Goal: Task Accomplishment & Management: Complete application form

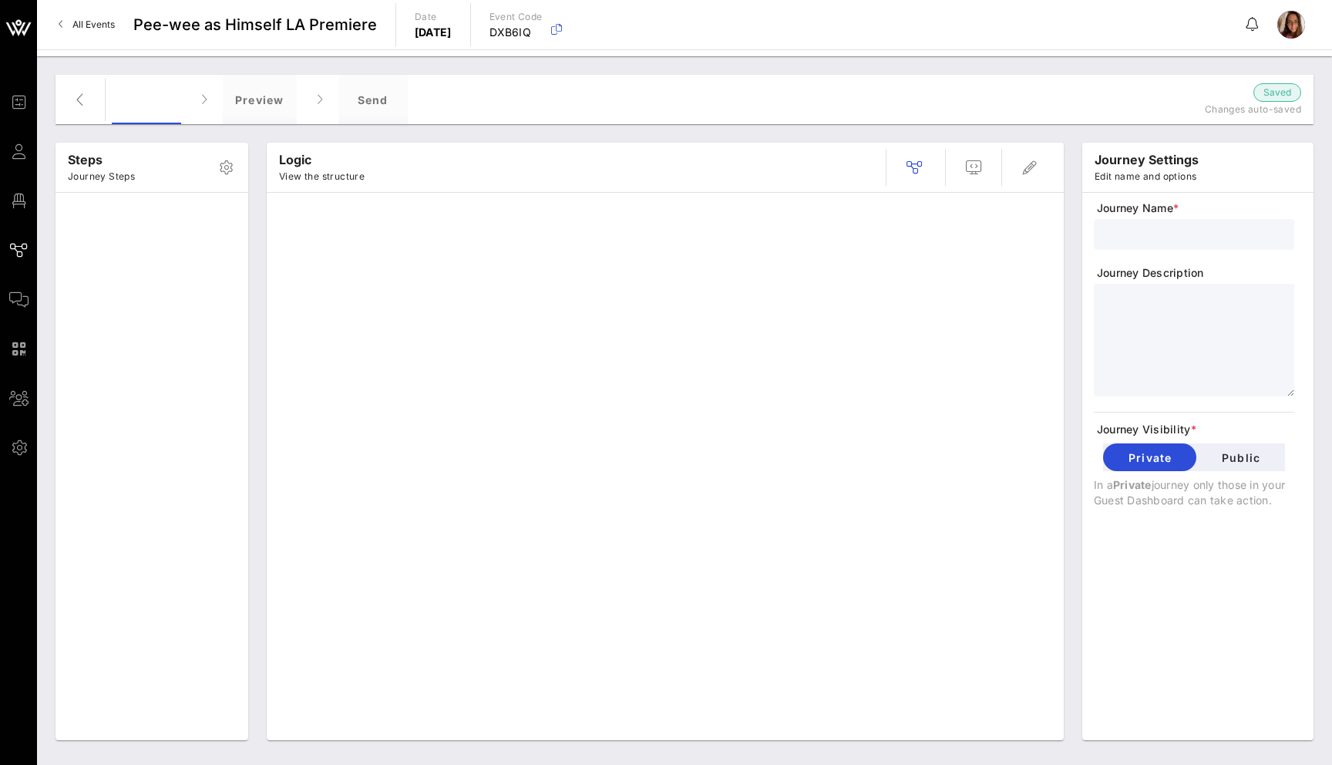
type input "RSVP"
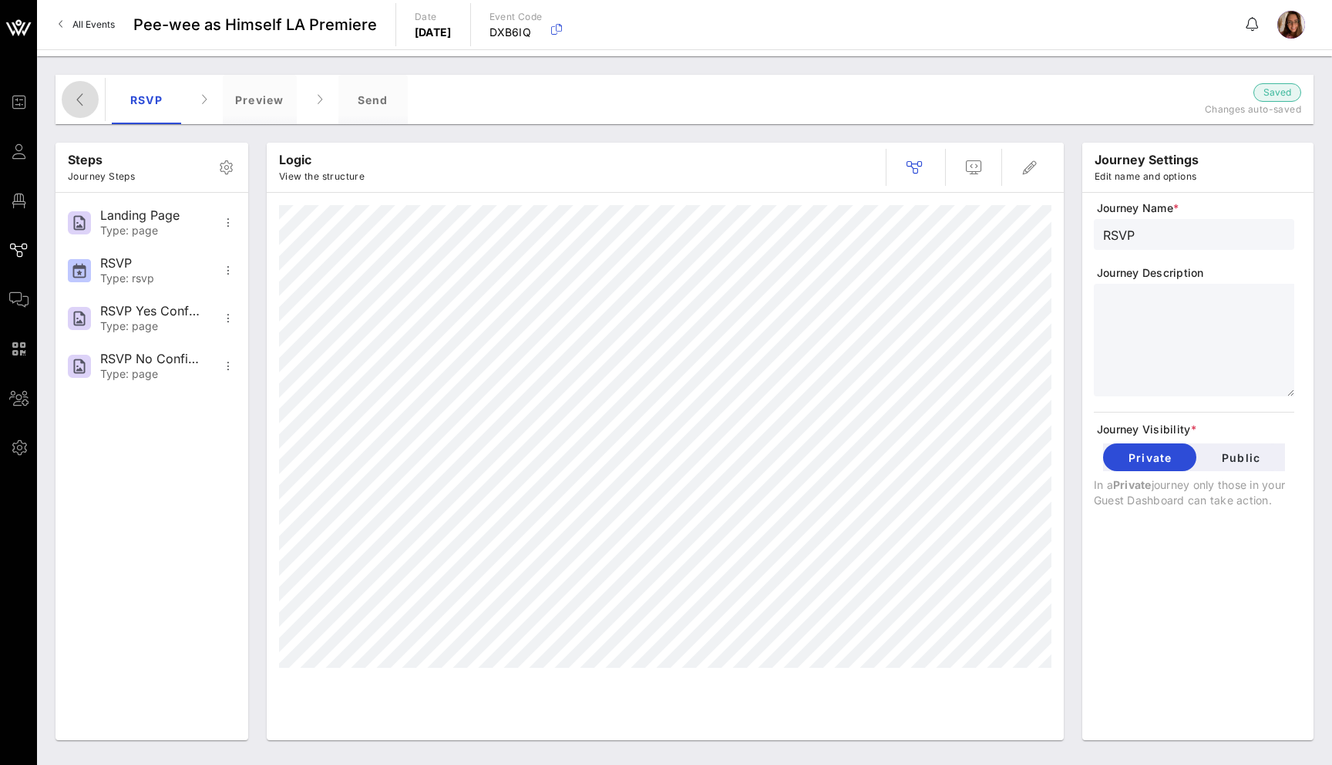
click at [72, 99] on icon "button" at bounding box center [80, 99] width 19 height 19
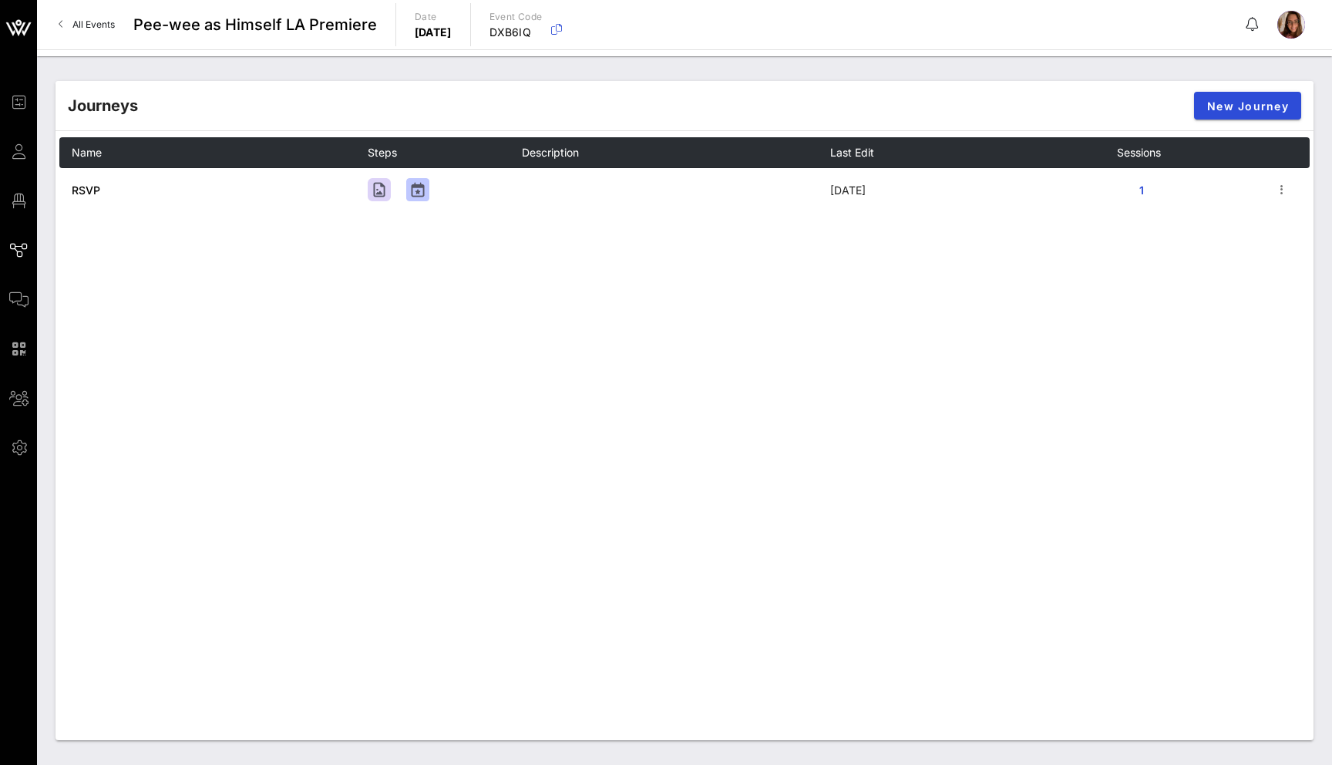
click at [90, 35] on link "All Events" at bounding box center [86, 24] width 75 height 25
click at [68, 26] on link "All Events" at bounding box center [86, 24] width 75 height 25
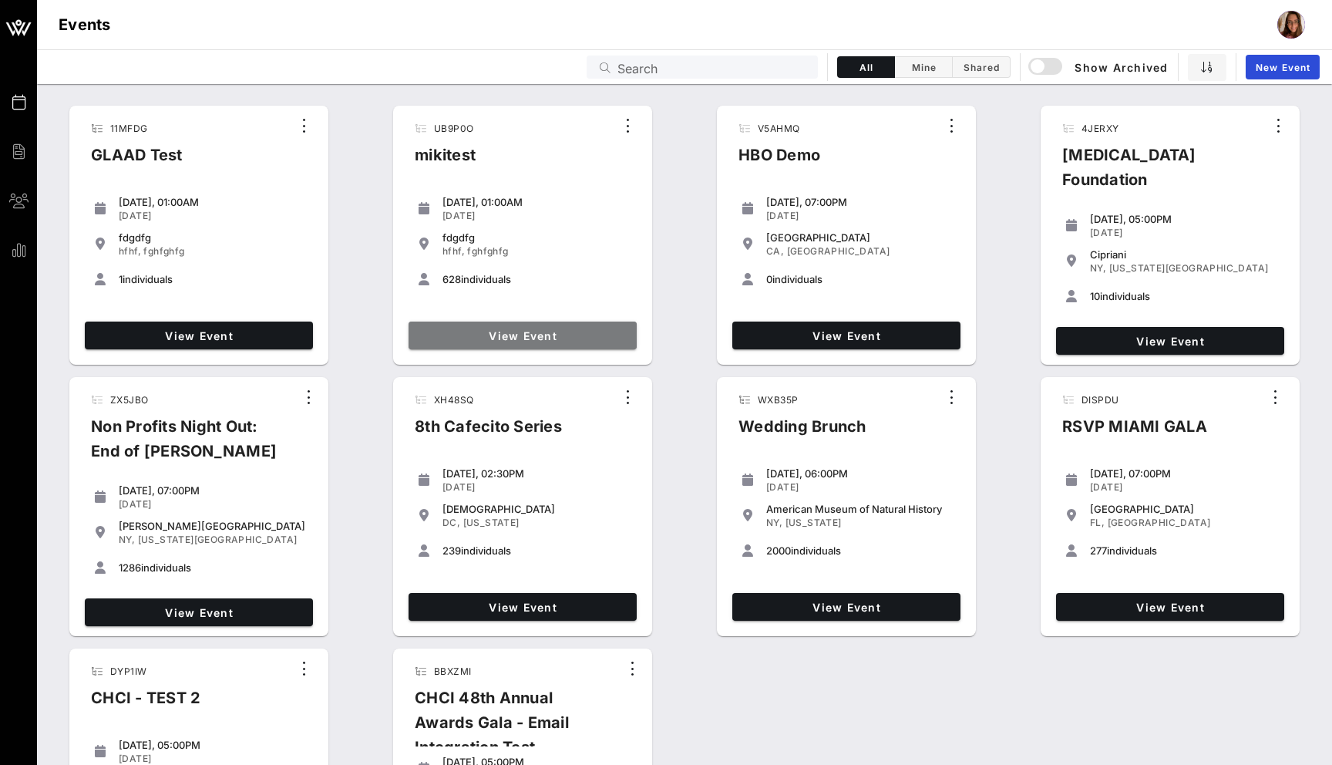
click at [501, 331] on span "View Event" at bounding box center [523, 335] width 216 height 13
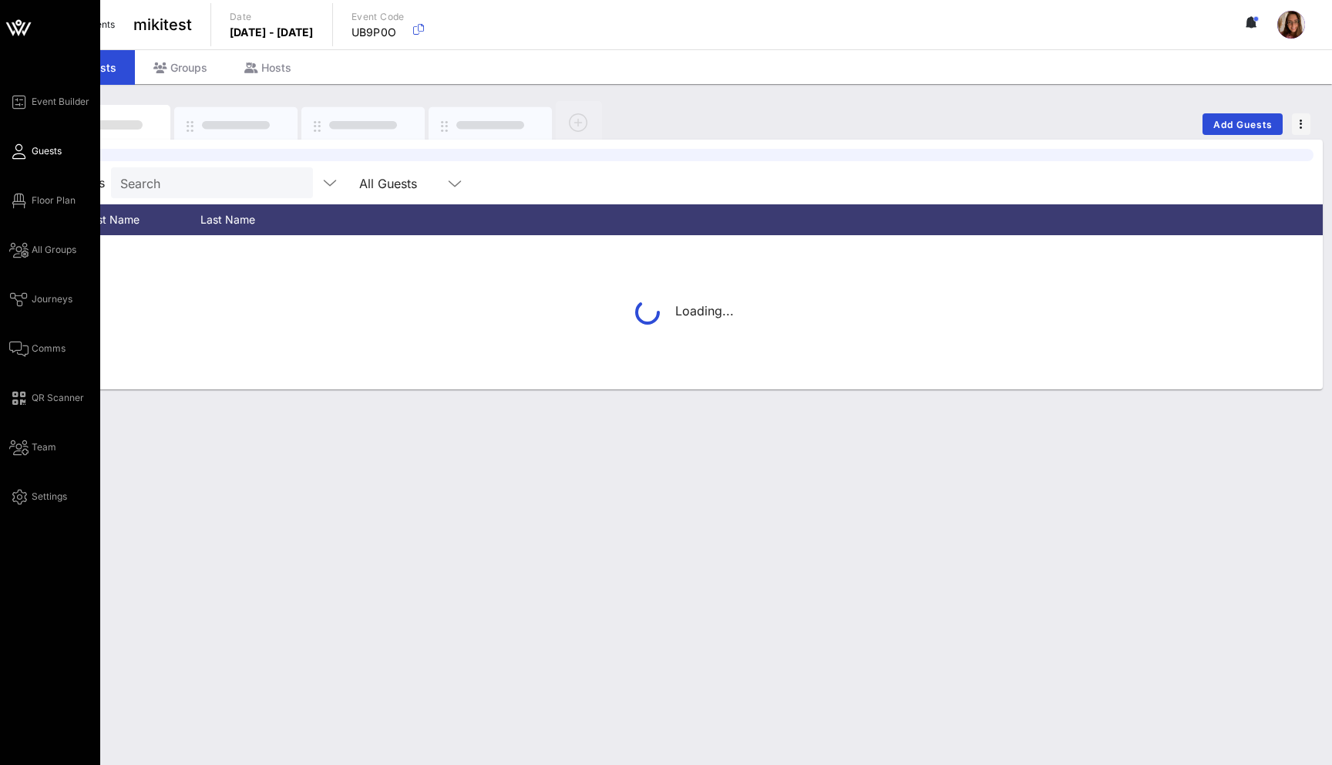
click at [8, 252] on div "Event Builder Guests Floor Plan All Groups Journeys Comms QR Scanner Team Setti…" at bounding box center [50, 382] width 100 height 765
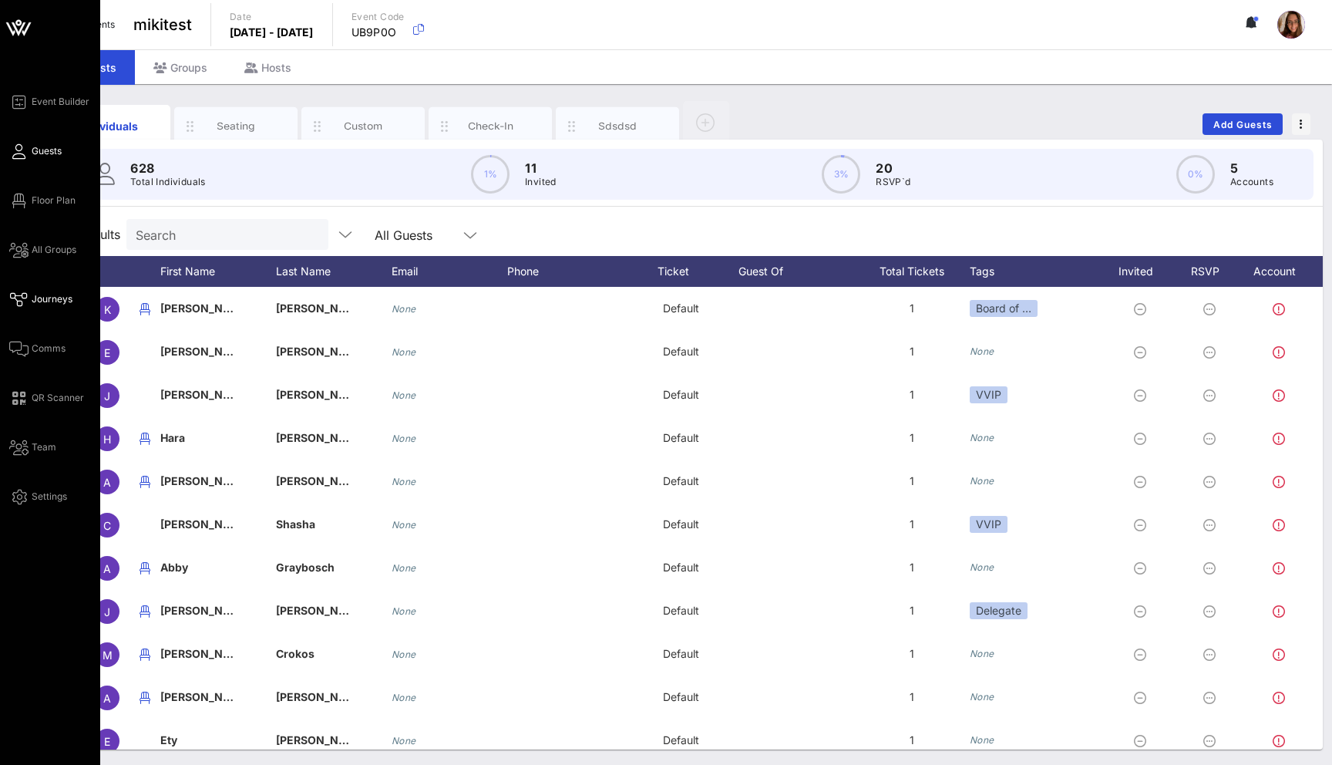
click at [33, 296] on span "Journeys" at bounding box center [52, 299] width 41 height 14
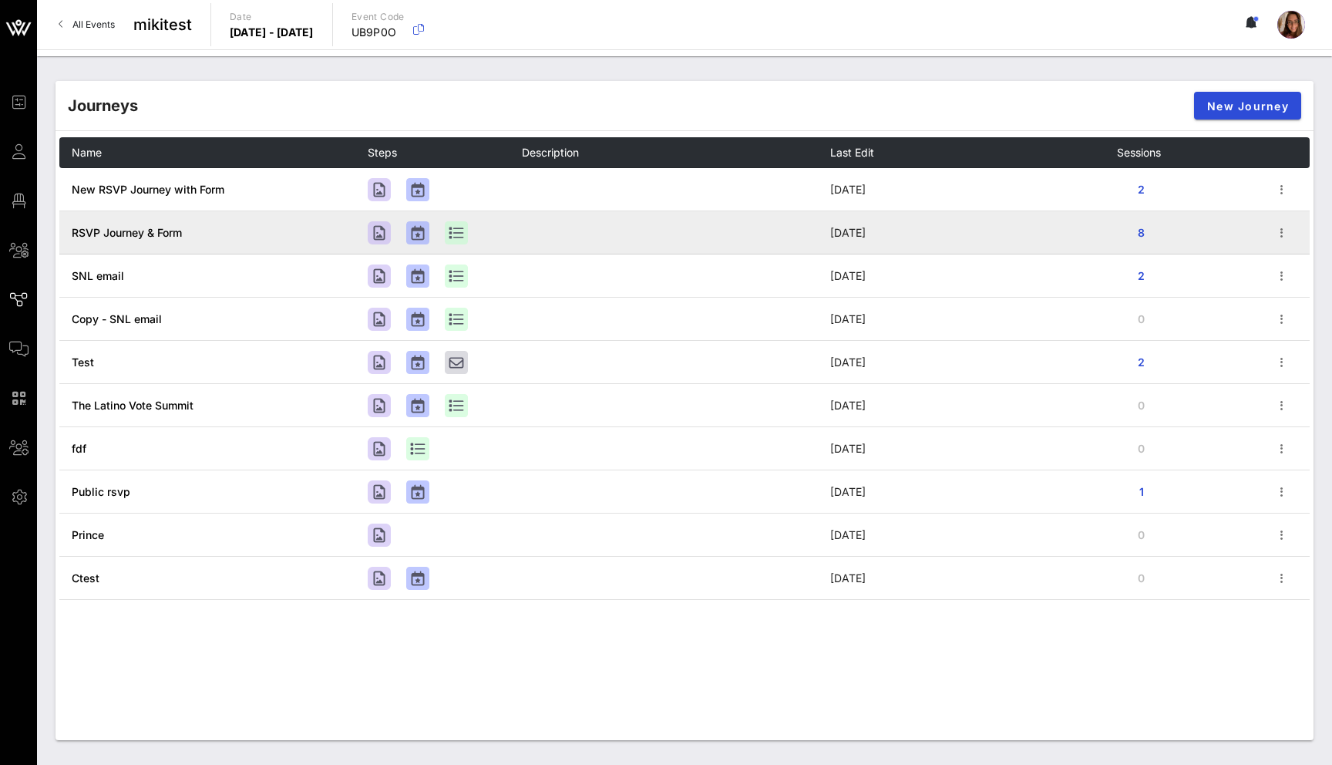
click at [126, 236] on span "RSVP Journey & Form" at bounding box center [127, 232] width 110 height 13
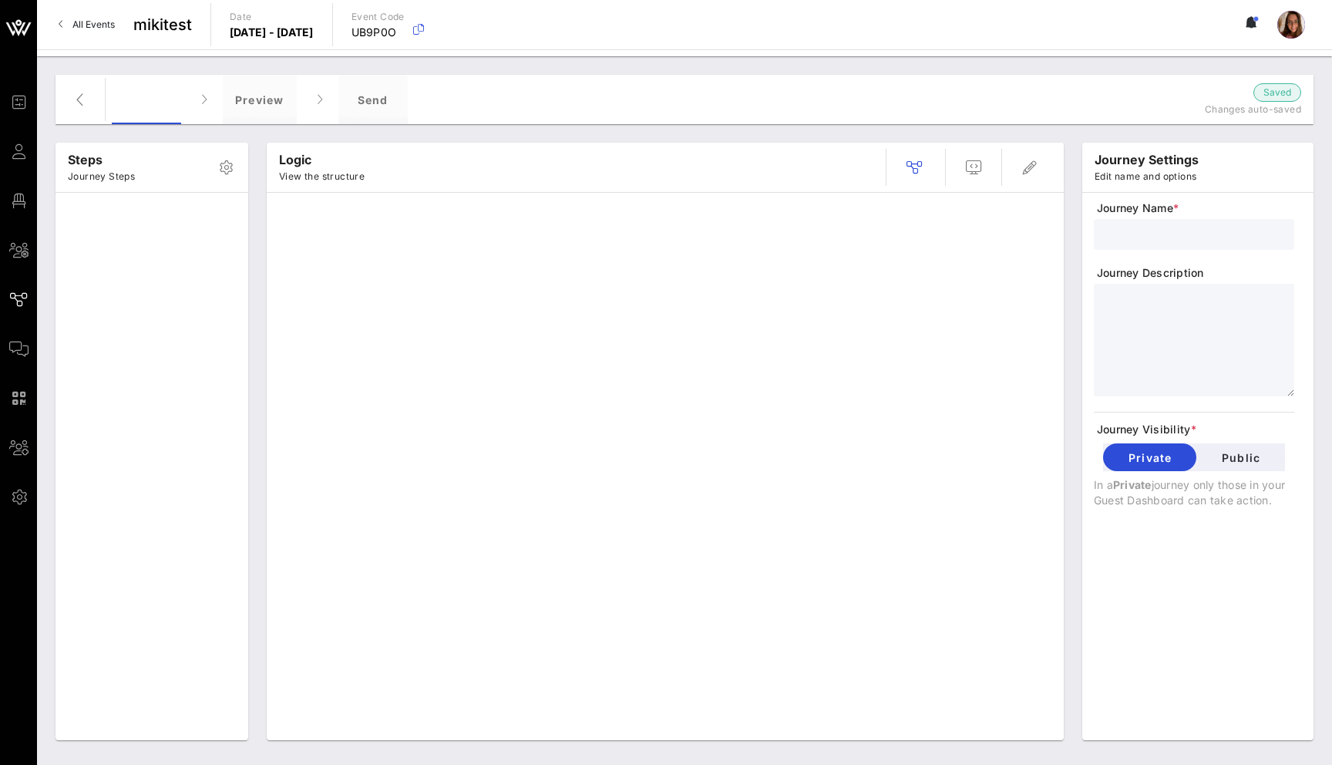
type input "RSVP Journey & Form"
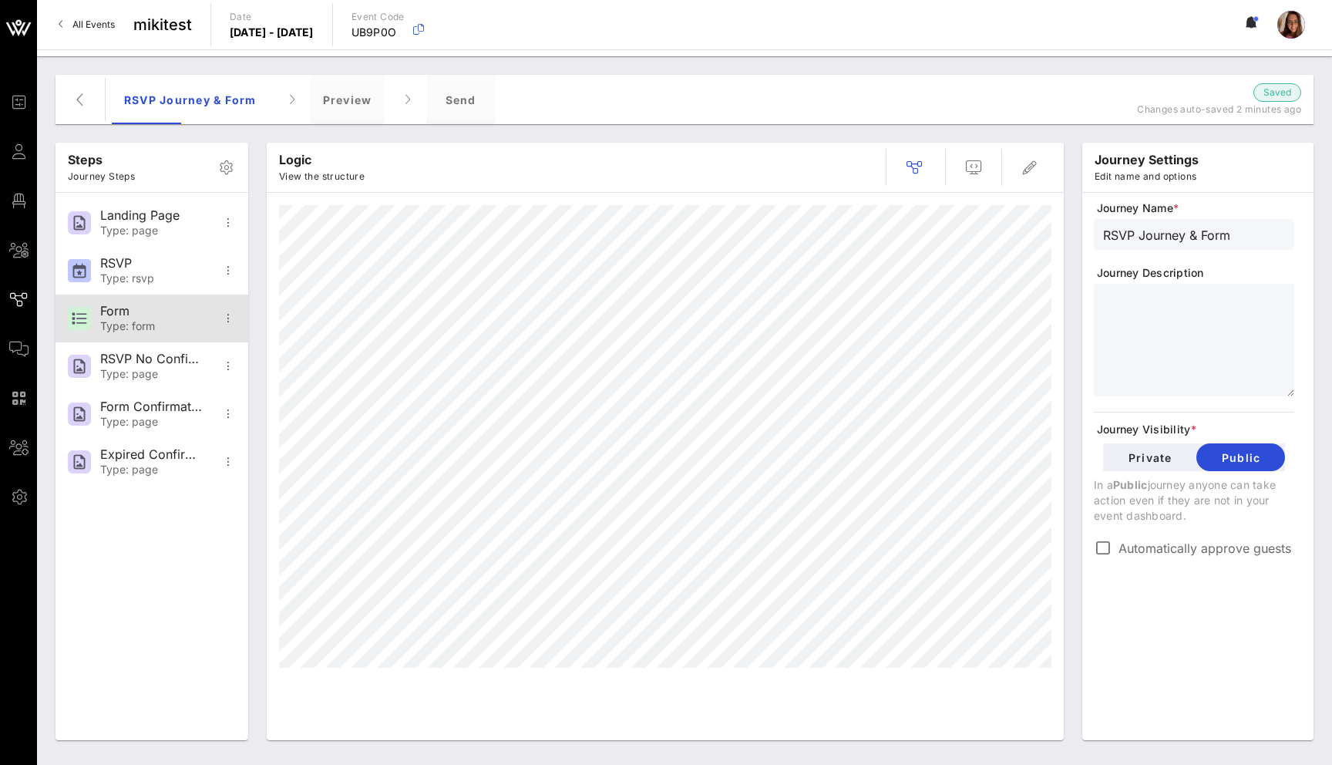
click at [155, 319] on div "Form Type: form" at bounding box center [151, 318] width 102 height 48
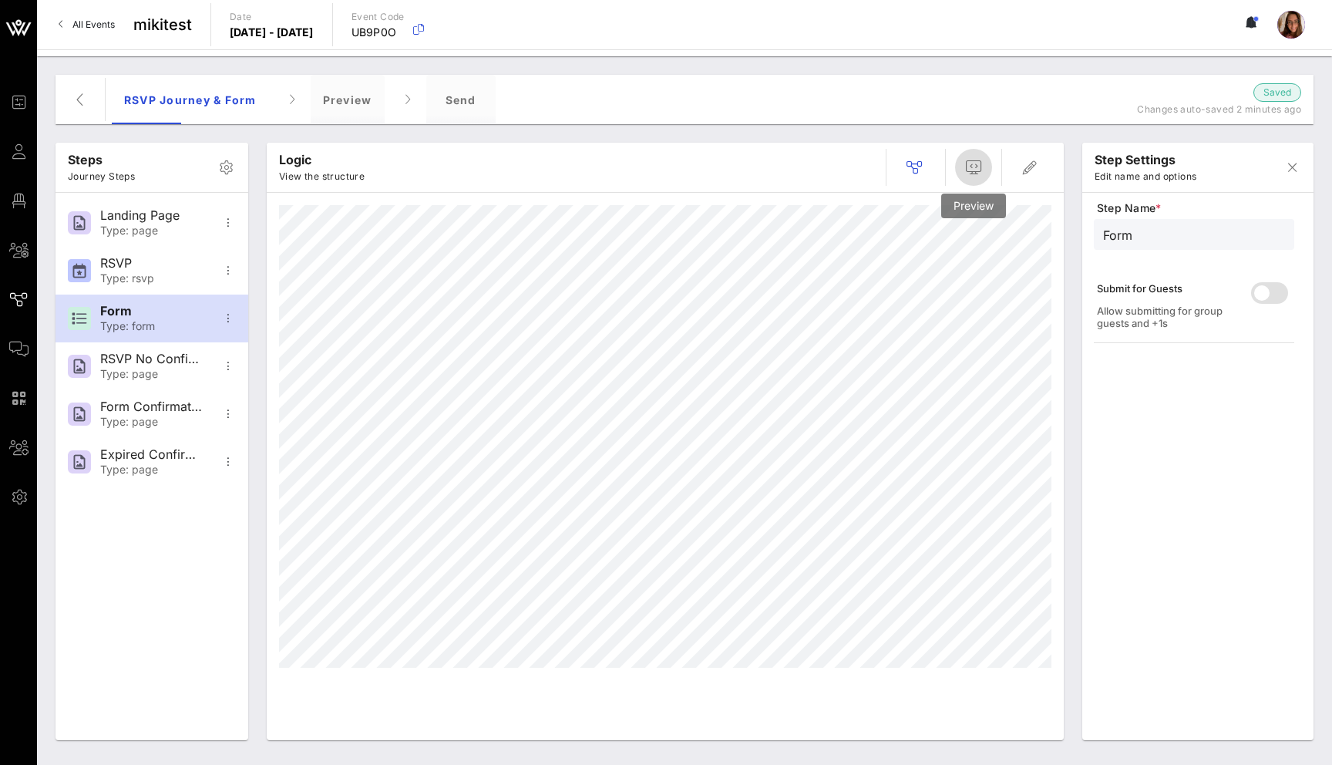
click at [974, 170] on icon "button" at bounding box center [973, 167] width 19 height 19
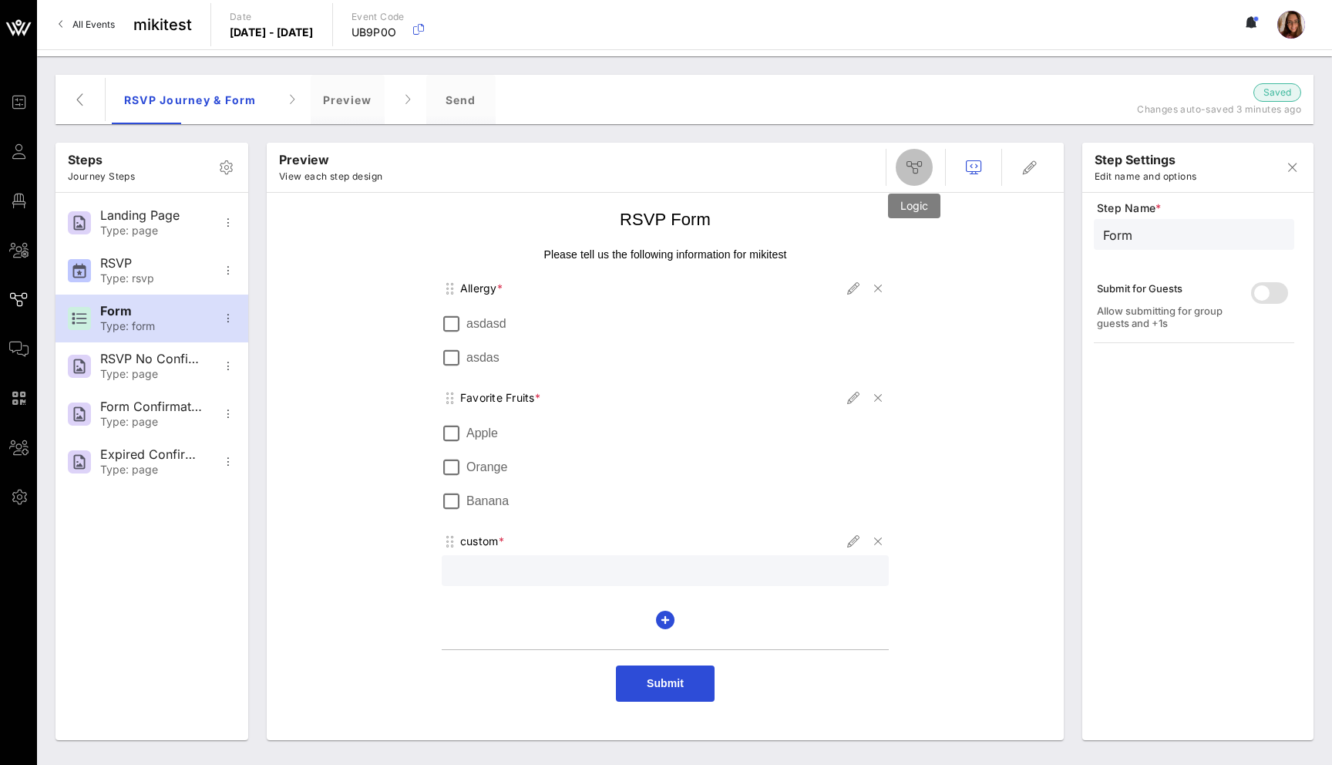
click at [918, 156] on button "button" at bounding box center [914, 167] width 37 height 37
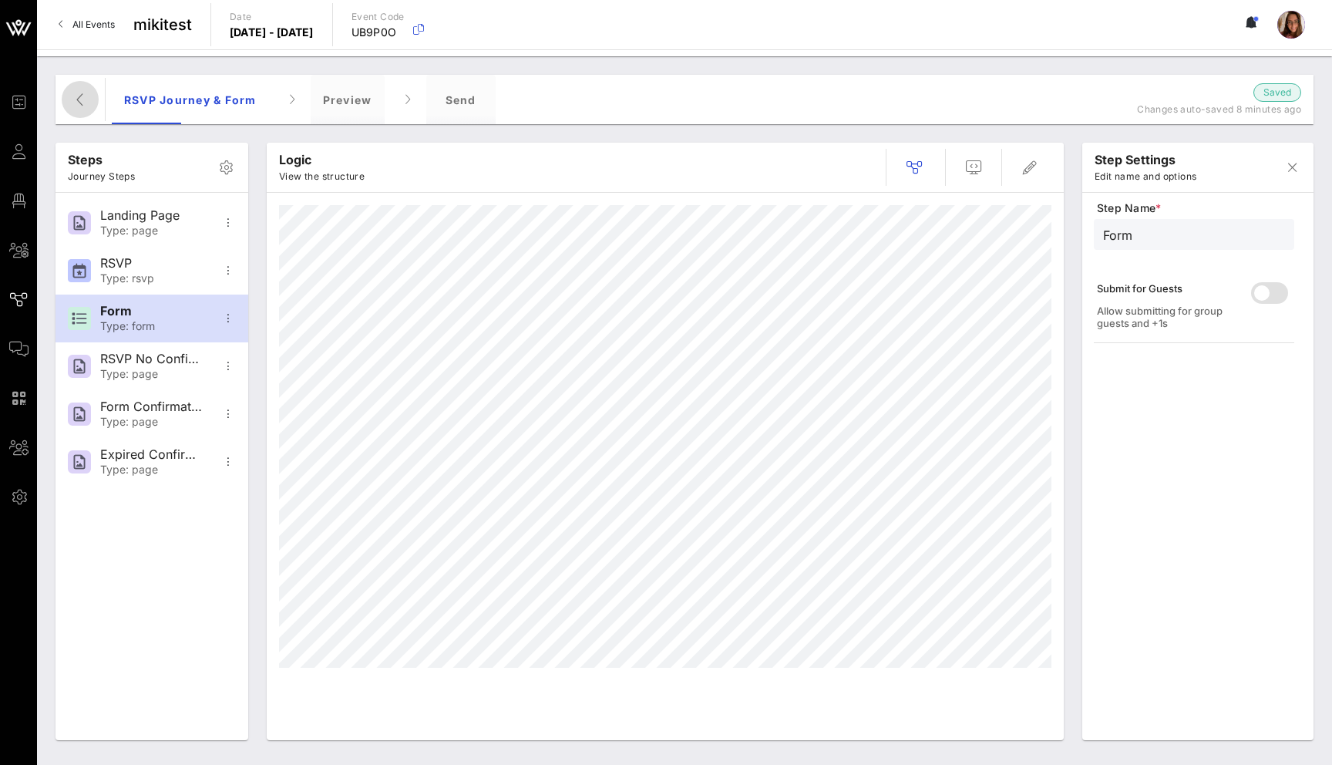
click at [76, 103] on icon "button" at bounding box center [80, 99] width 19 height 19
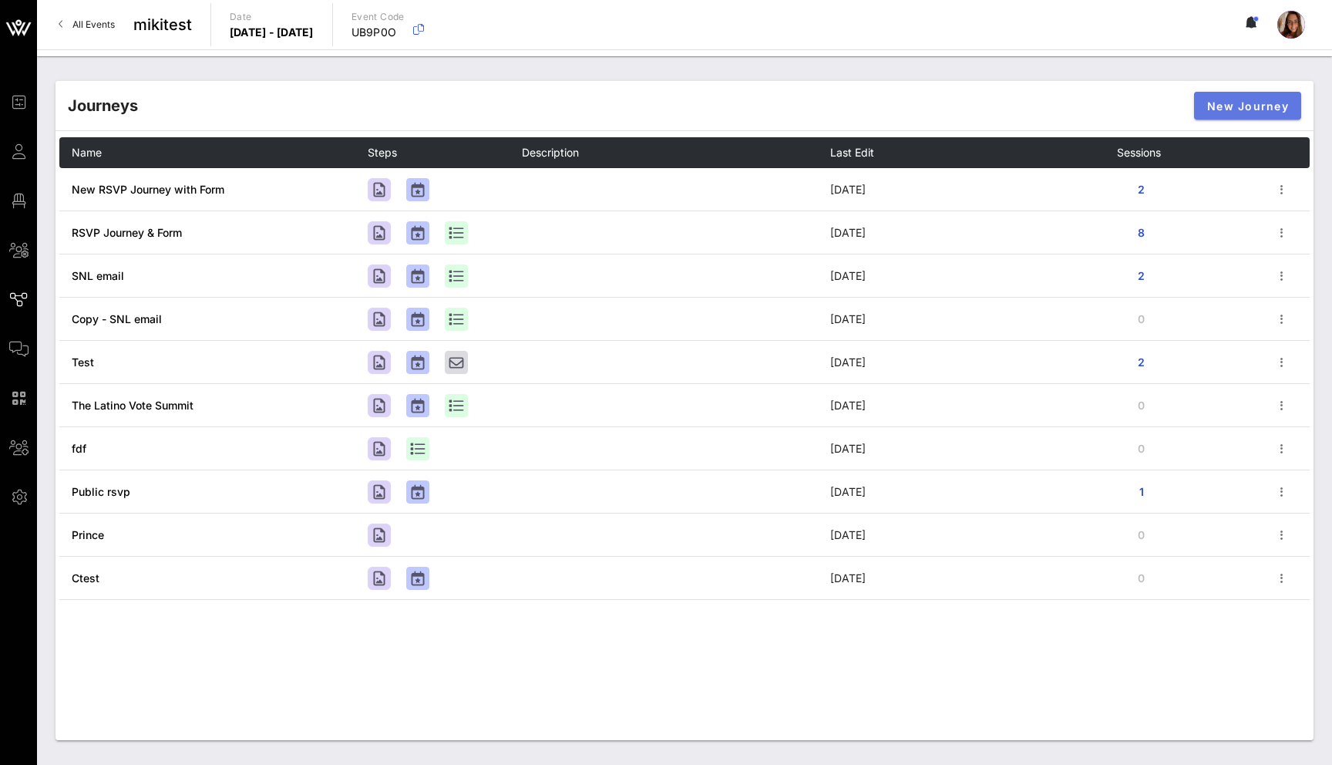
click at [1277, 109] on span "New Journey" at bounding box center [1247, 105] width 82 height 13
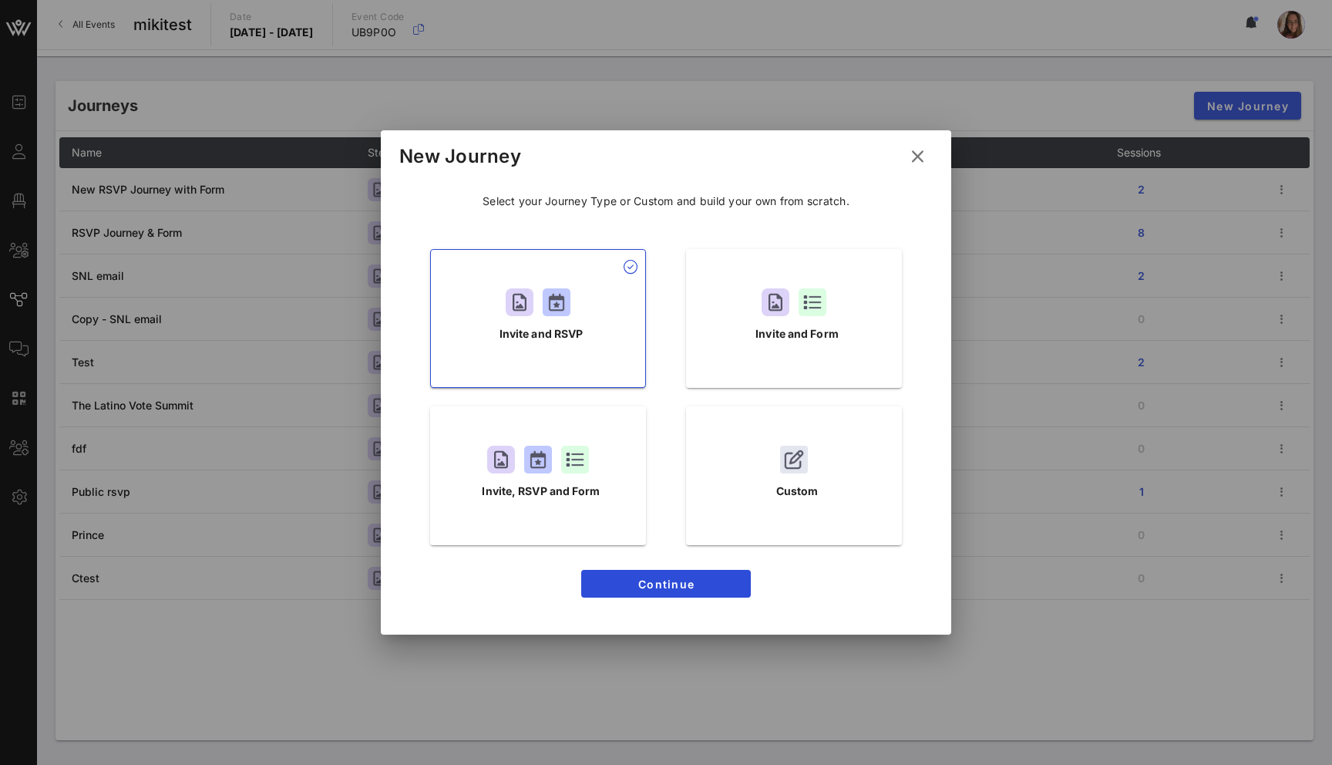
click at [913, 154] on icon at bounding box center [918, 156] width 24 height 22
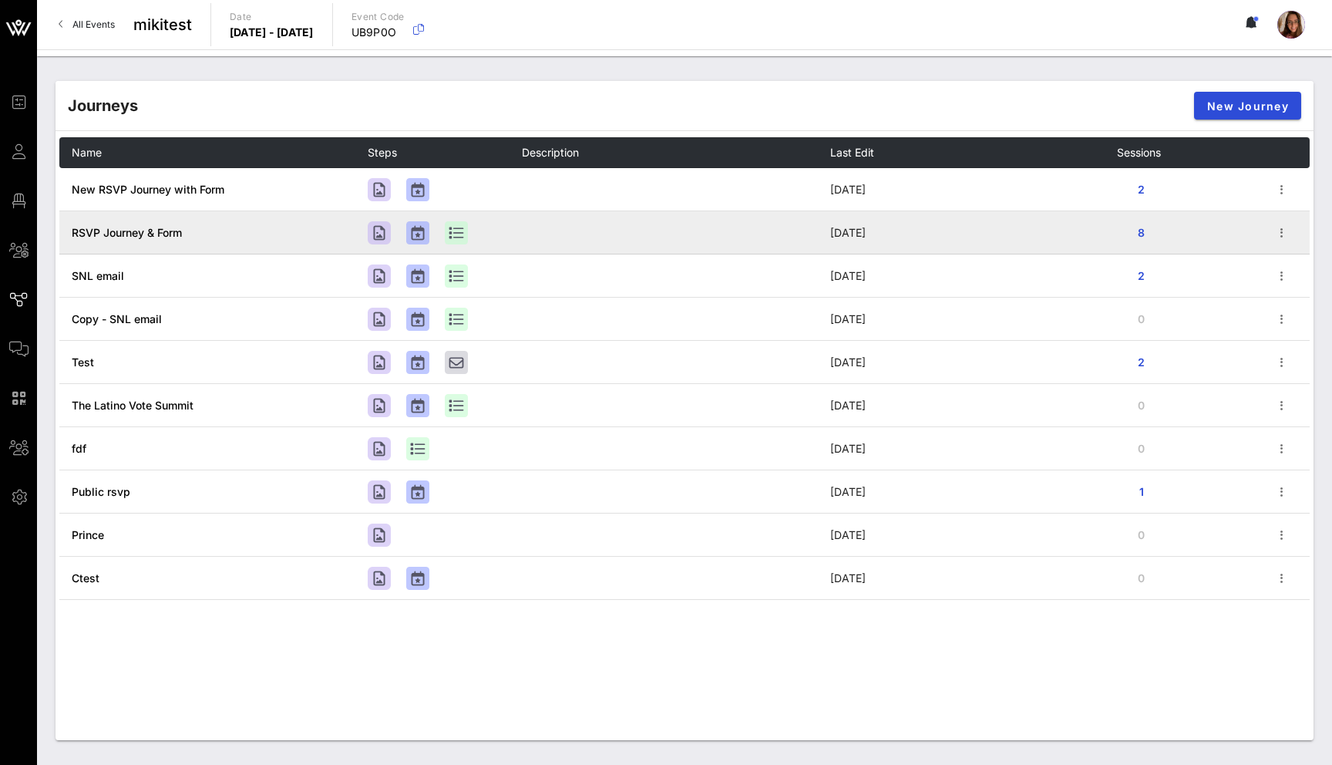
click at [139, 231] on span "RSVP Journey & Form" at bounding box center [127, 232] width 110 height 13
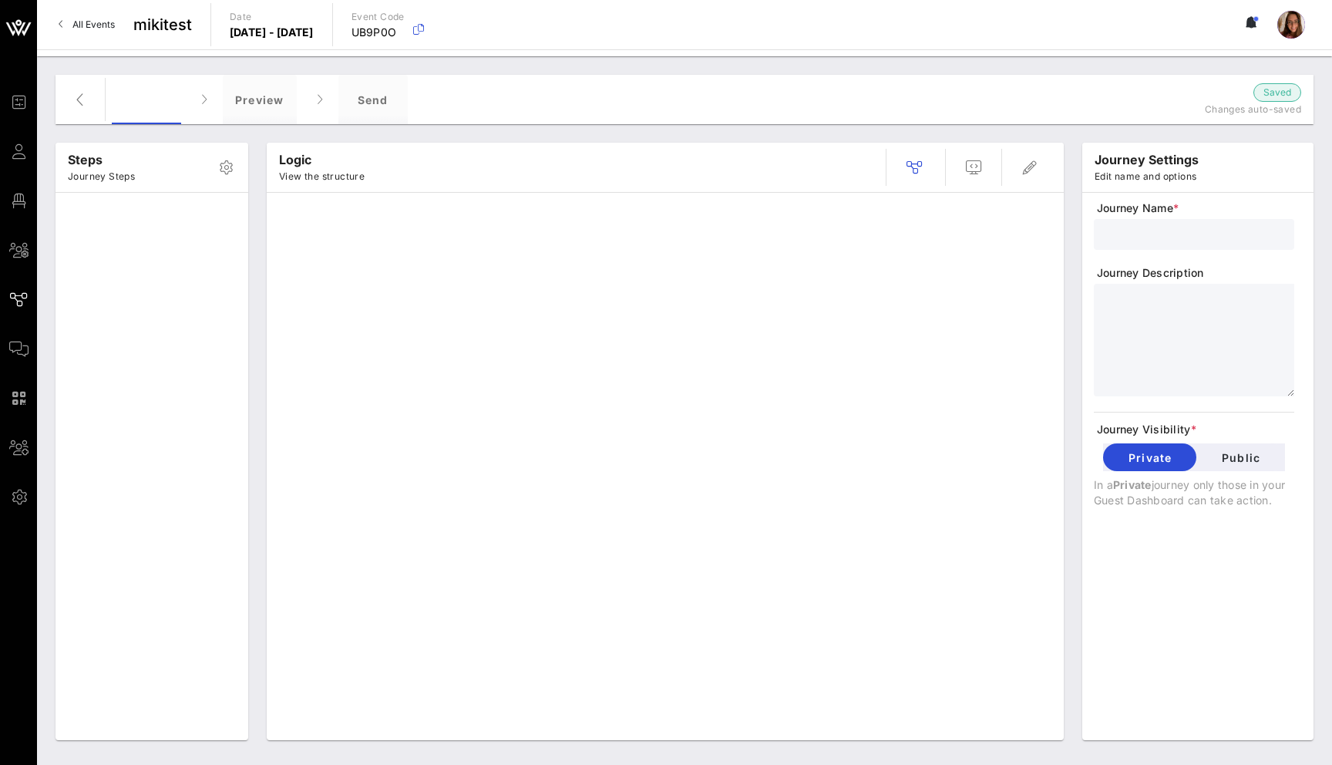
type input "RSVP Journey & Form"
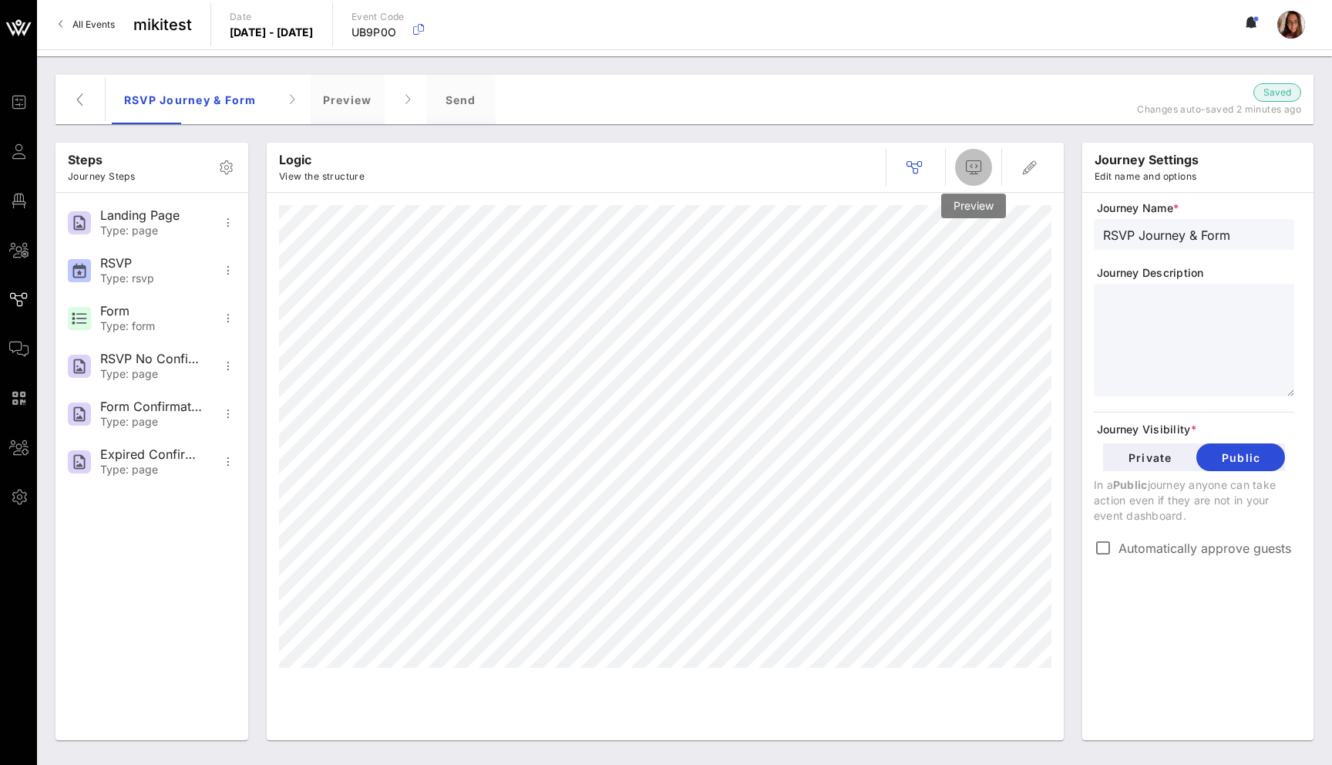
click at [965, 173] on icon "button" at bounding box center [973, 167] width 19 height 19
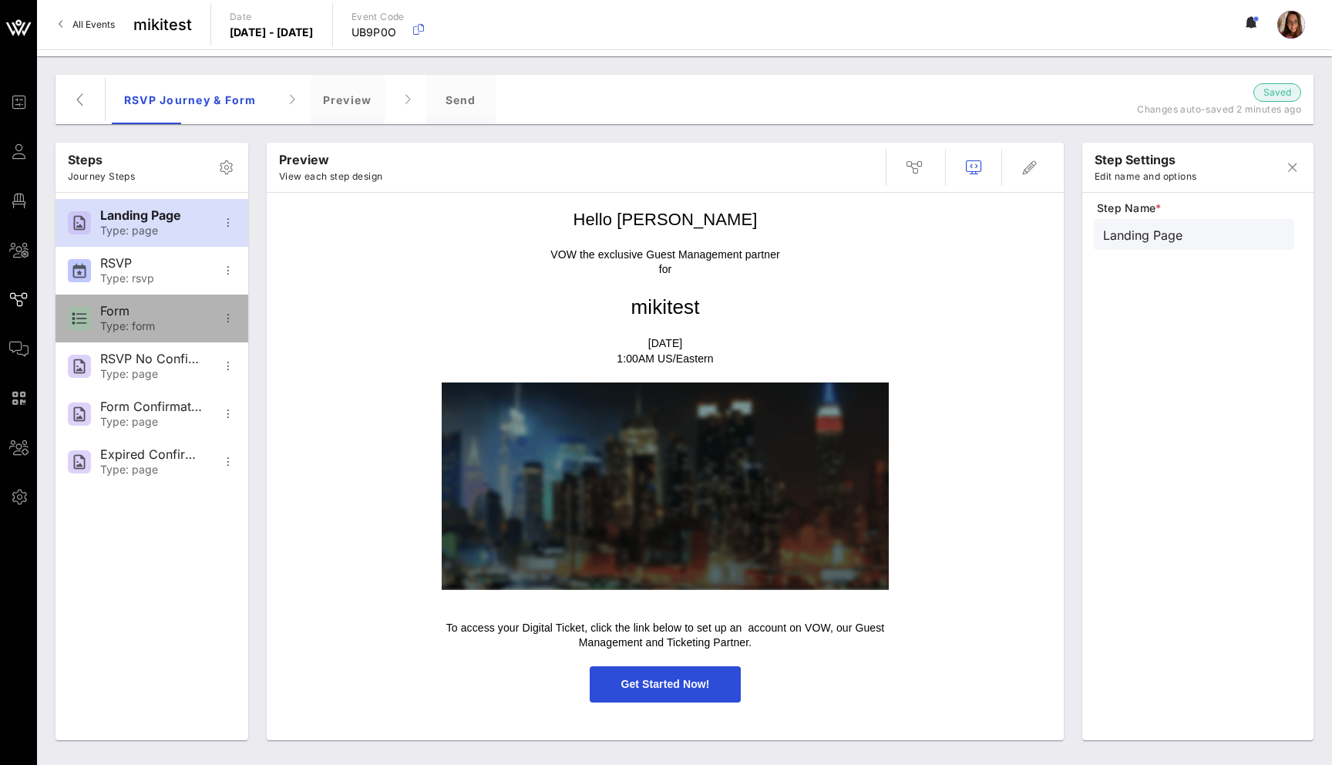
click at [140, 320] on div "Type: form" at bounding box center [151, 326] width 102 height 13
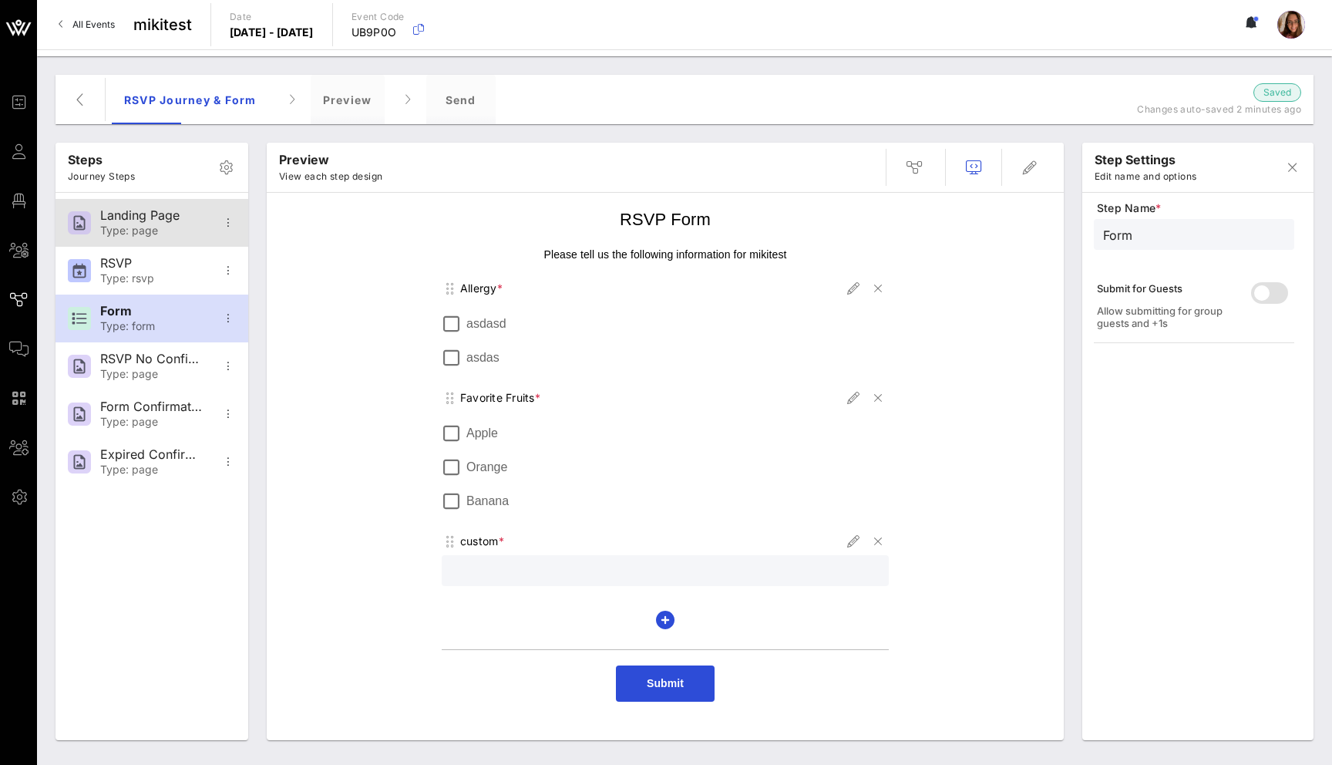
click at [136, 223] on div "Landing Page Type: page" at bounding box center [151, 223] width 102 height 48
type input "Landing Page"
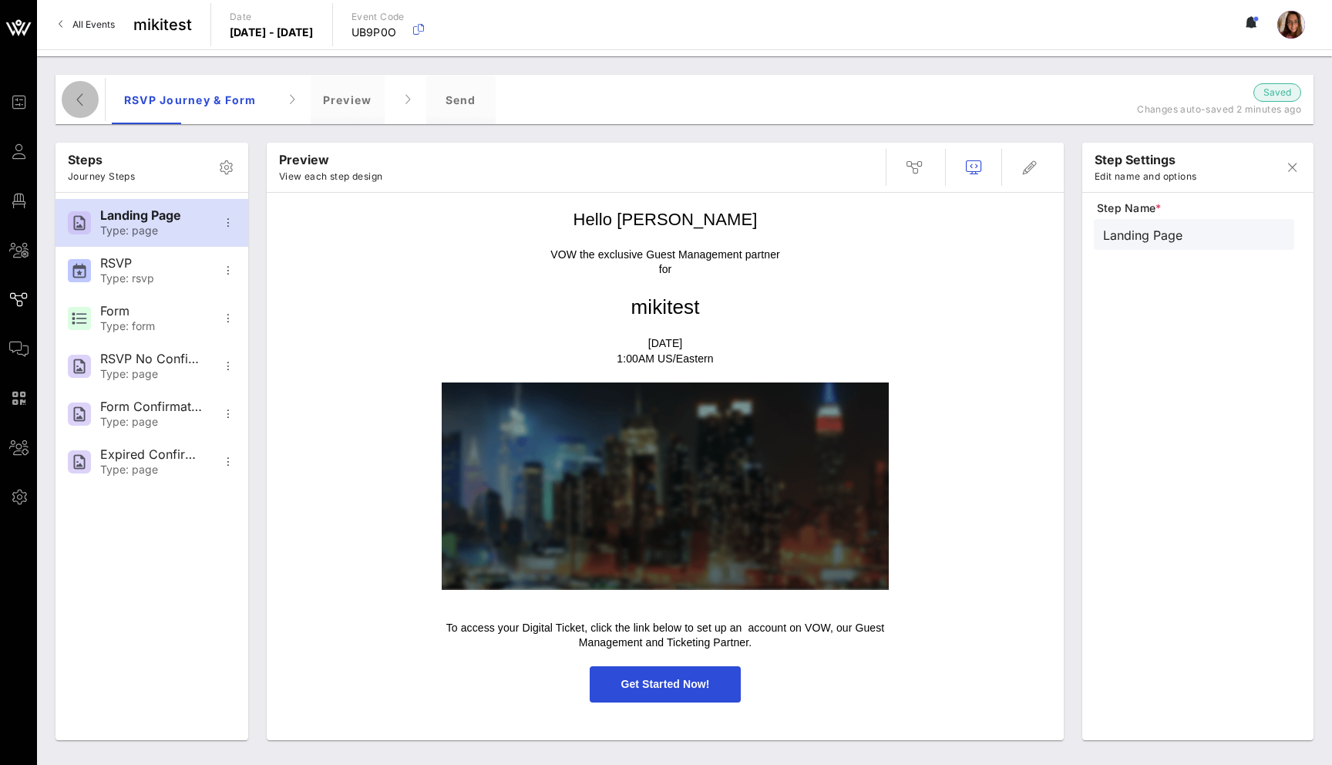
click at [84, 109] on button "button" at bounding box center [80, 99] width 37 height 37
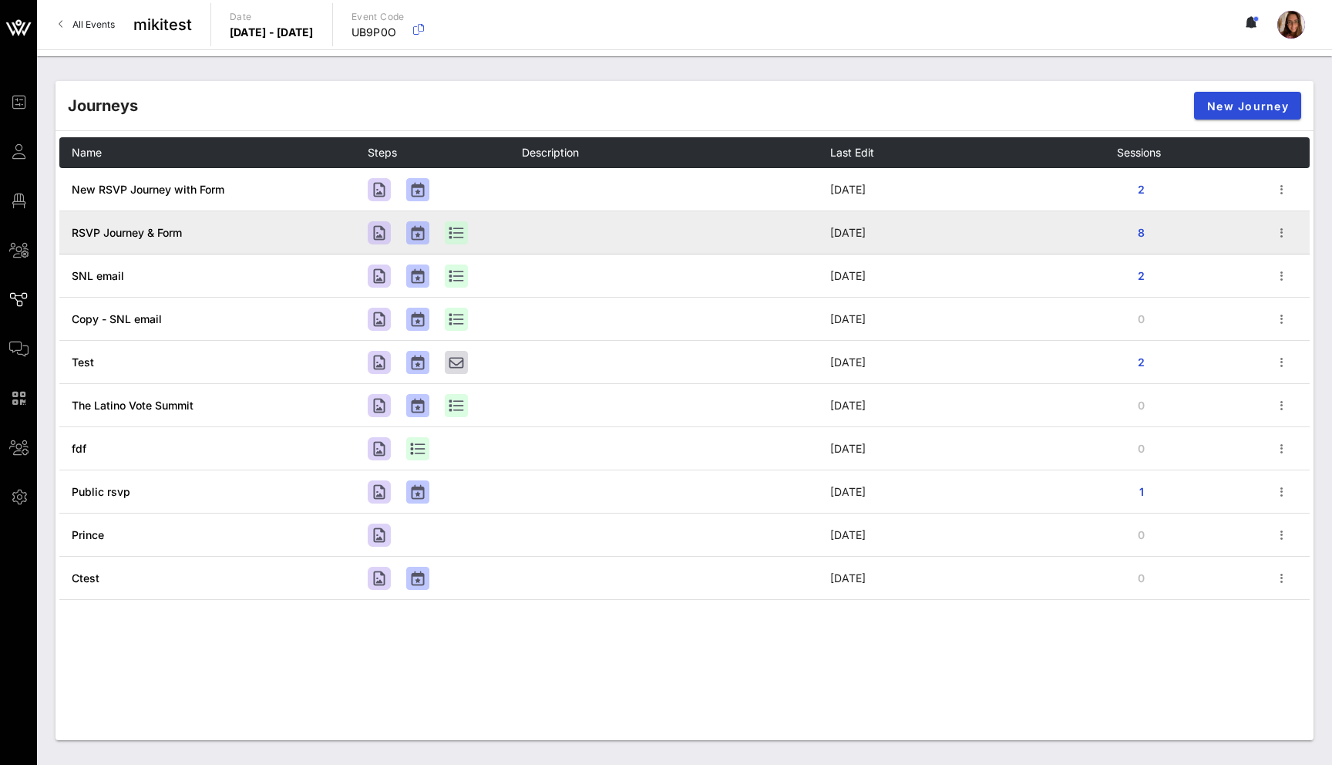
click at [154, 238] on span "RSVP Journey & Form" at bounding box center [127, 232] width 110 height 13
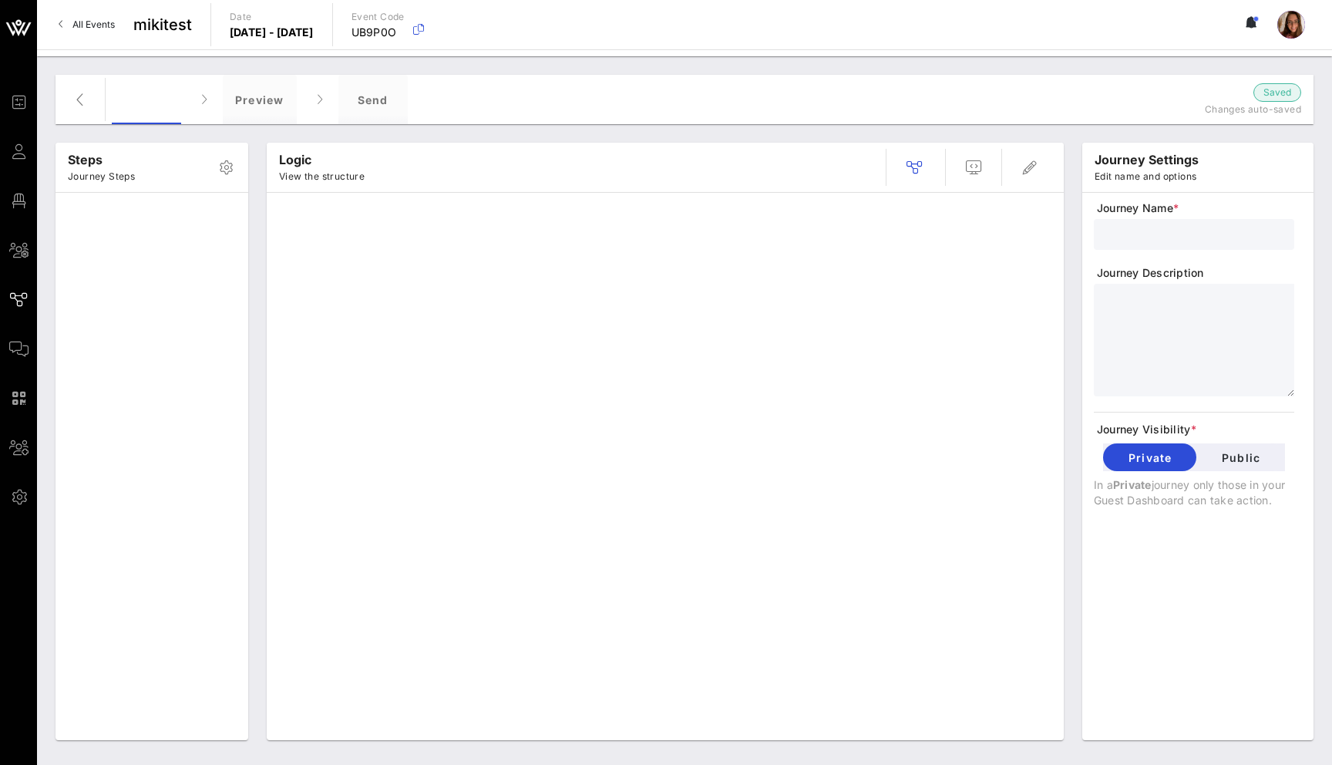
type input "RSVP Journey & Form"
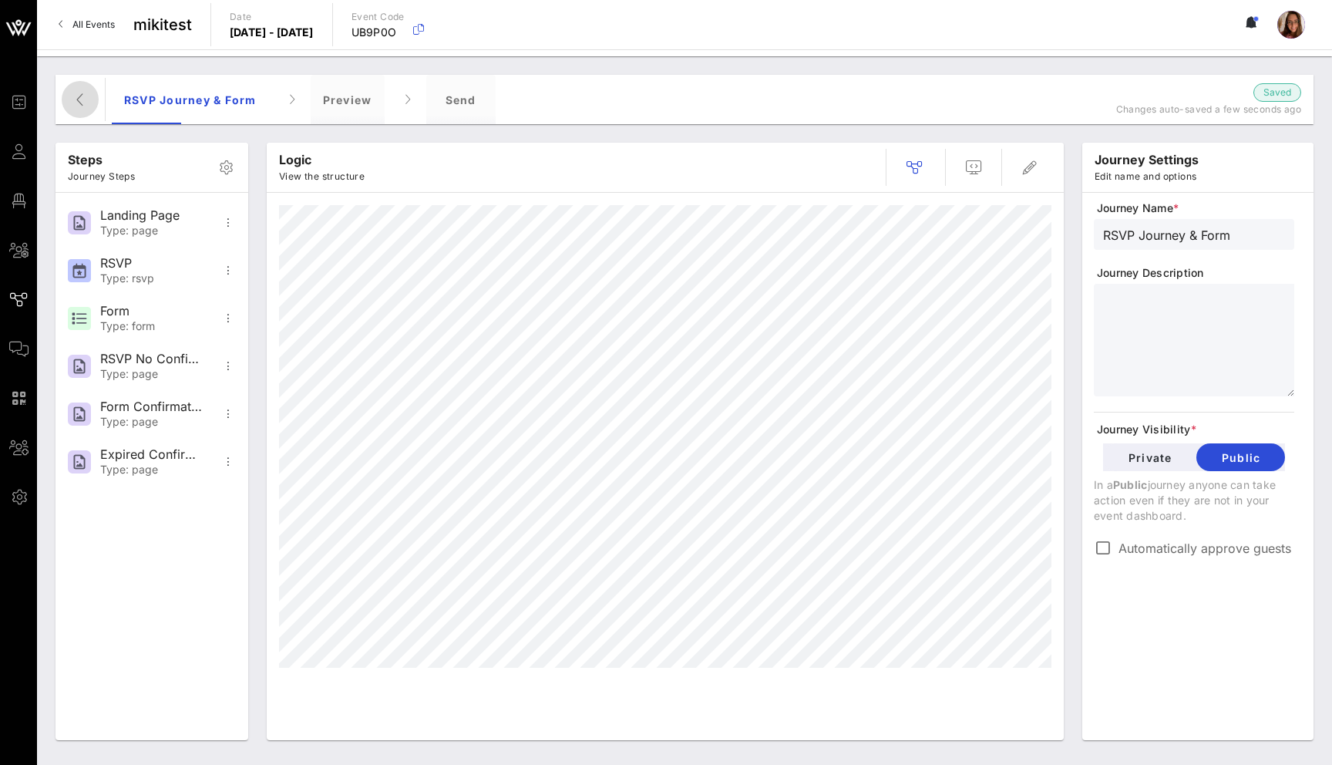
click at [83, 98] on icon "button" at bounding box center [80, 99] width 19 height 19
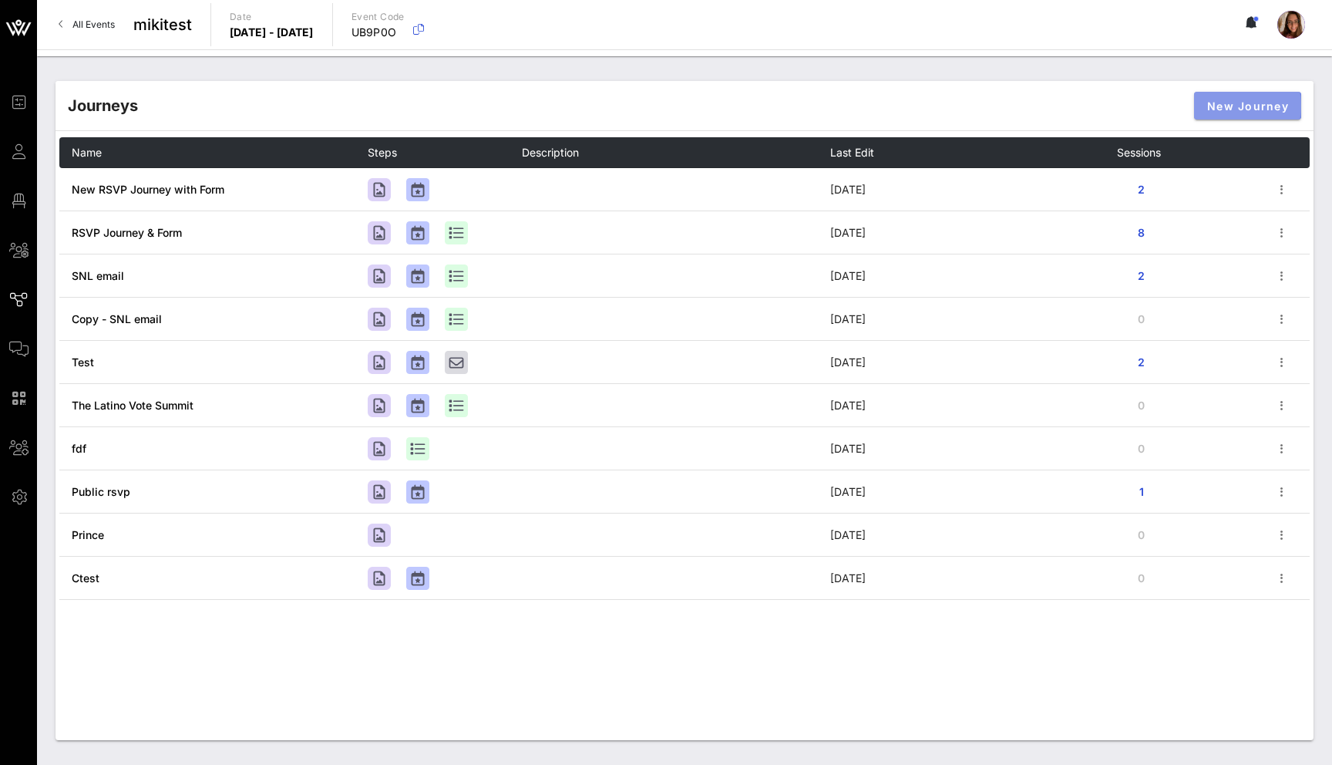
click at [1244, 107] on span "New Journey" at bounding box center [1247, 105] width 82 height 13
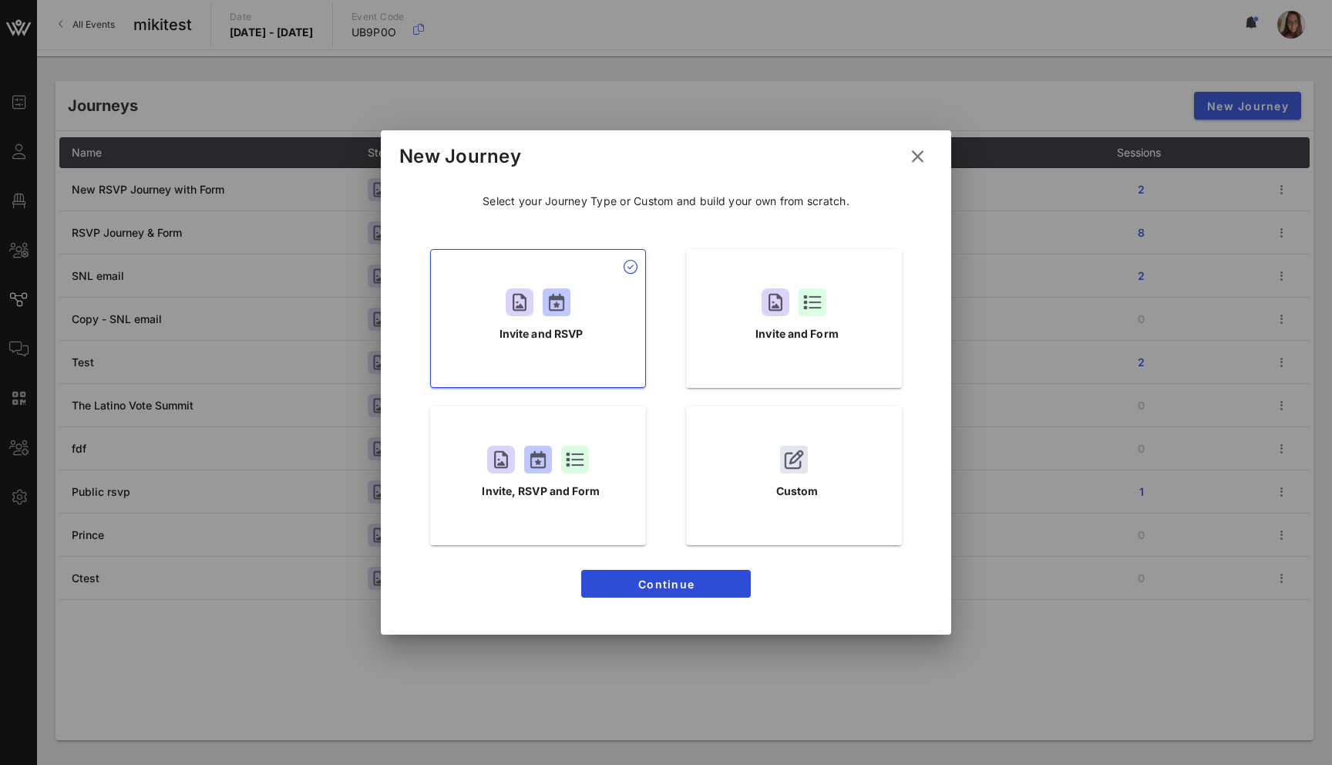
click at [919, 161] on icon at bounding box center [918, 155] width 22 height 19
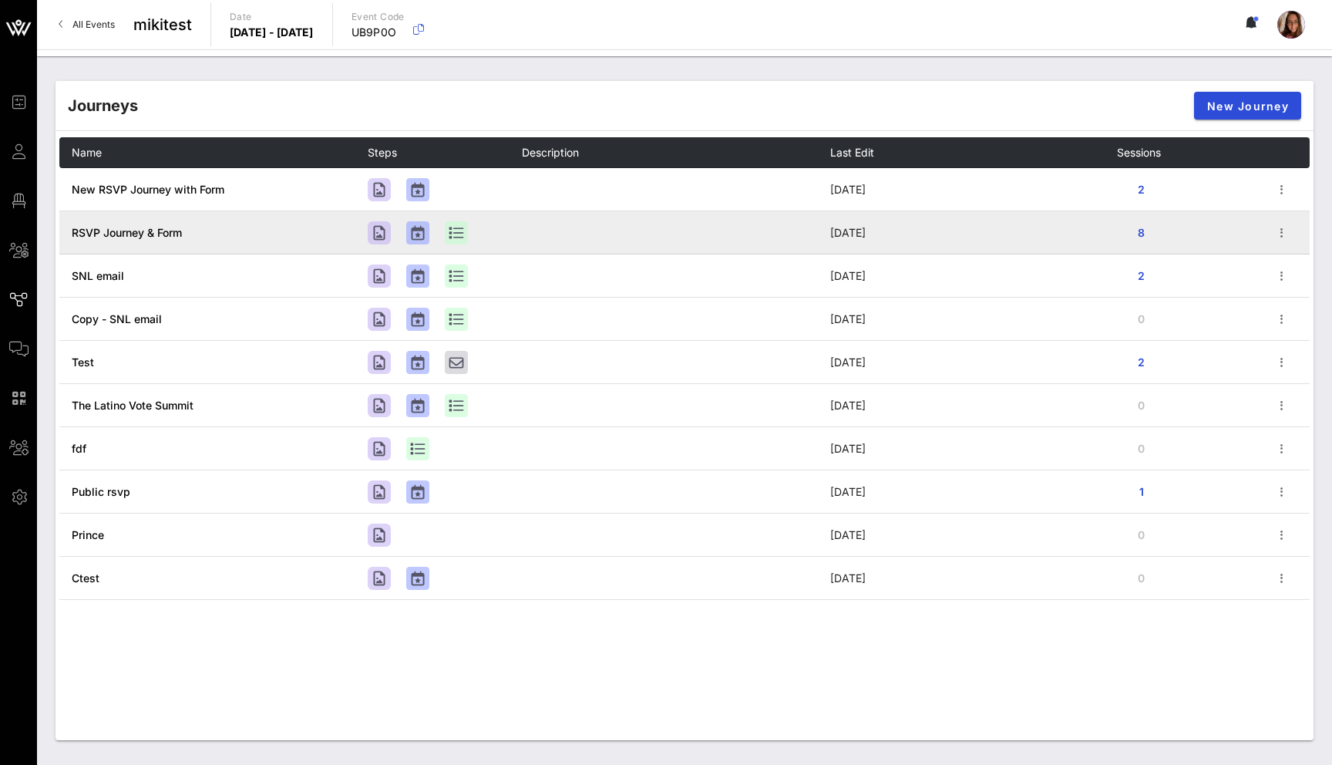
click at [99, 237] on span "RSVP Journey & Form" at bounding box center [127, 232] width 110 height 13
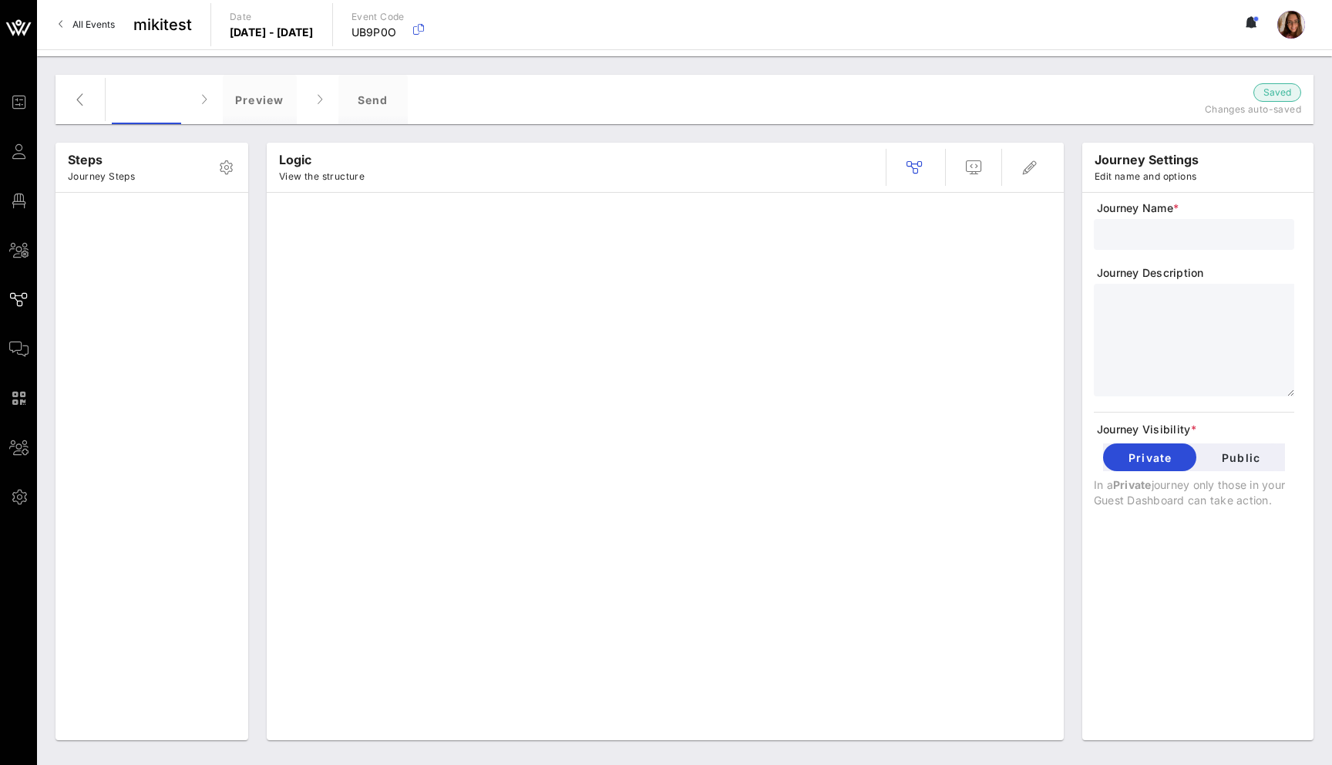
type input "RSVP Journey & Form"
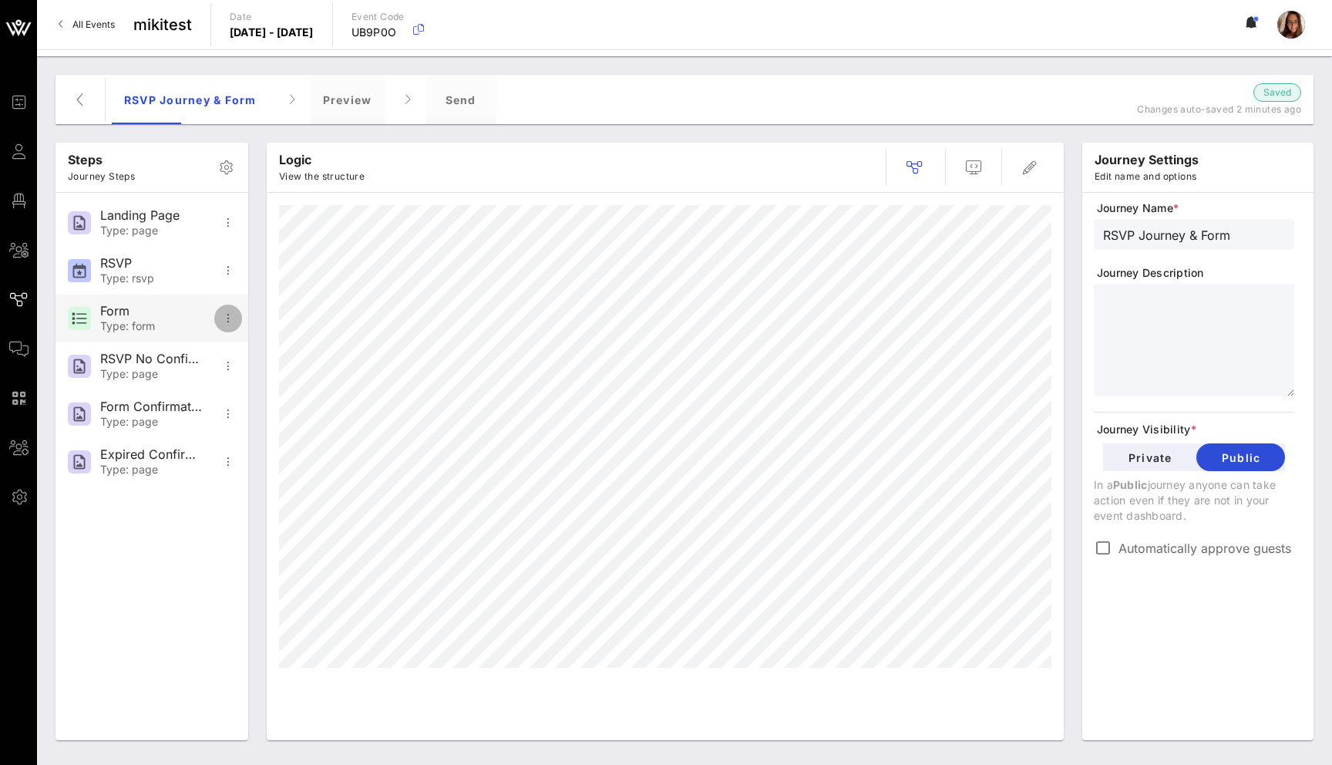
click at [237, 324] on span "button" at bounding box center [228, 318] width 28 height 19
click at [170, 556] on div "Steps Journey Steps Landing Page Type: page RSVP Type: rsvp Form Type: form RSV…" at bounding box center [152, 441] width 193 height 597
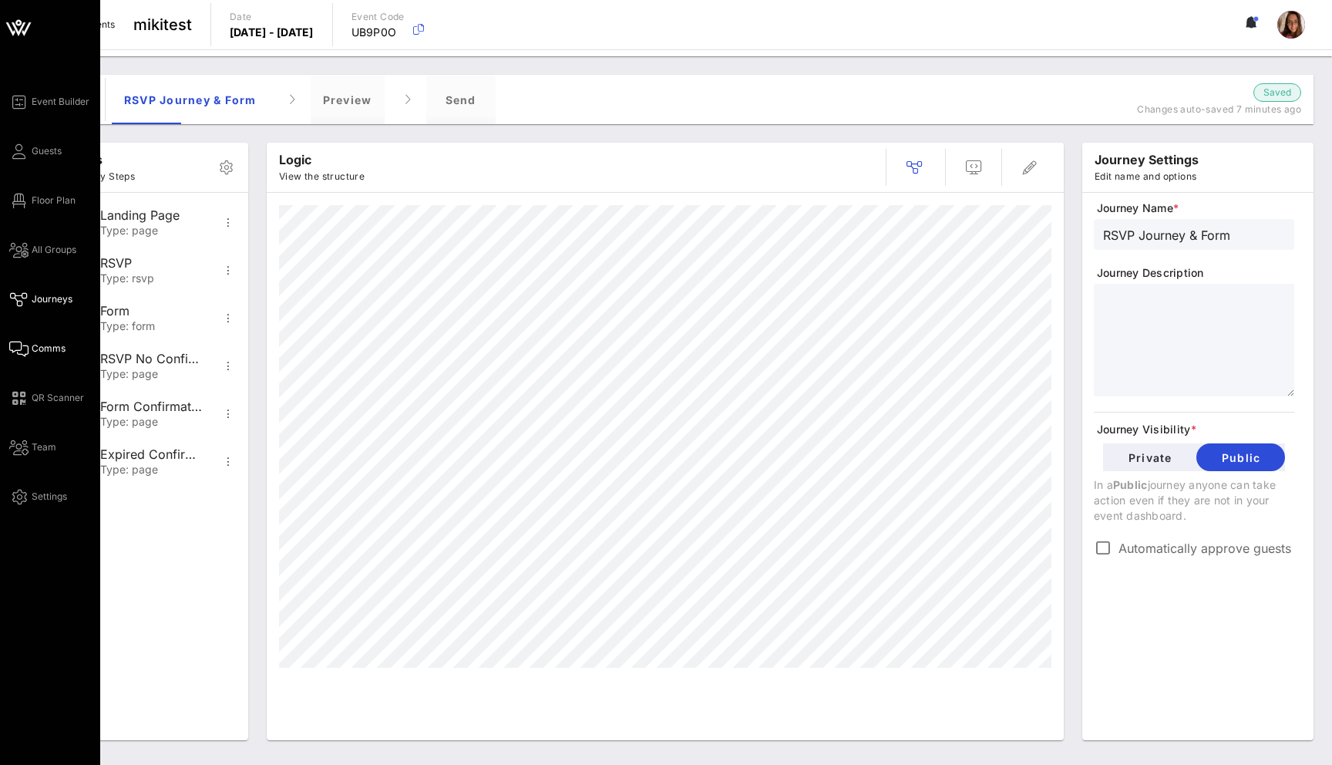
click at [45, 344] on span "Comms" at bounding box center [49, 348] width 34 height 14
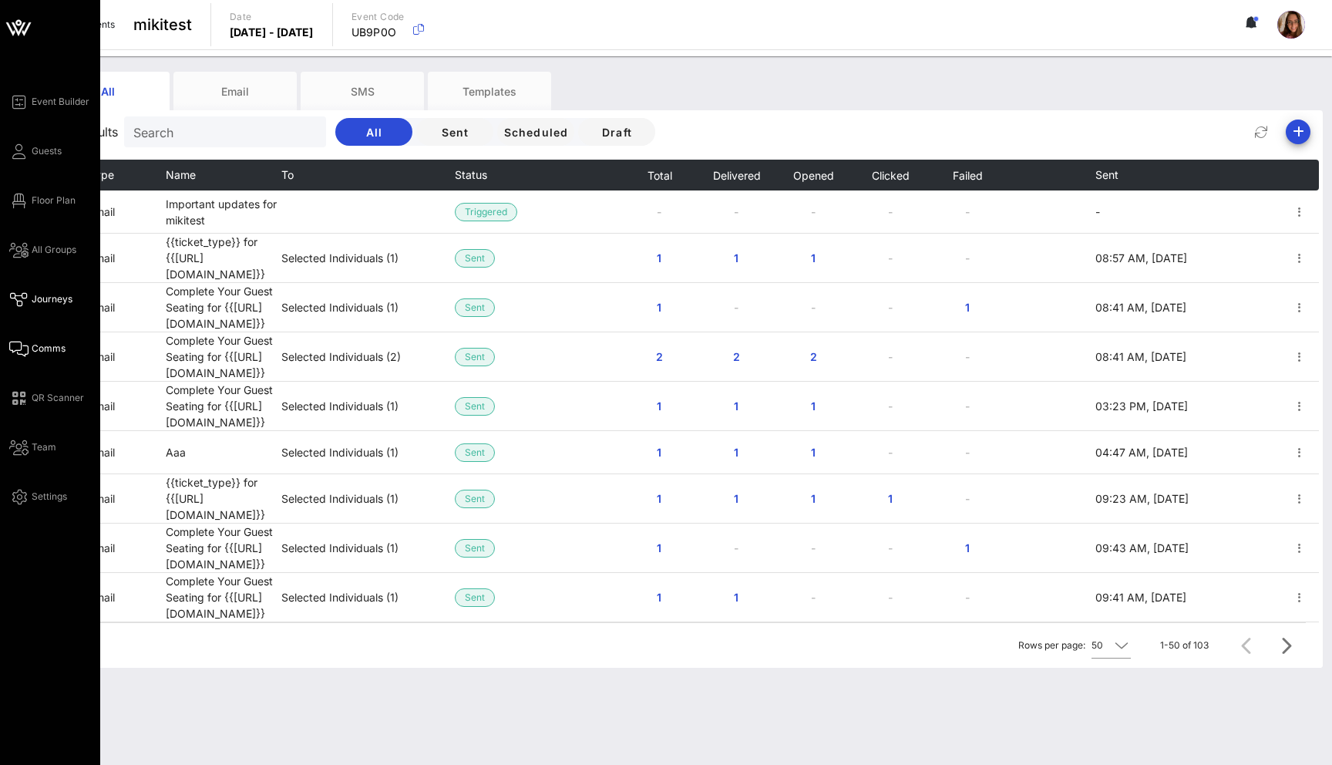
click at [20, 298] on icon at bounding box center [18, 299] width 19 height 2
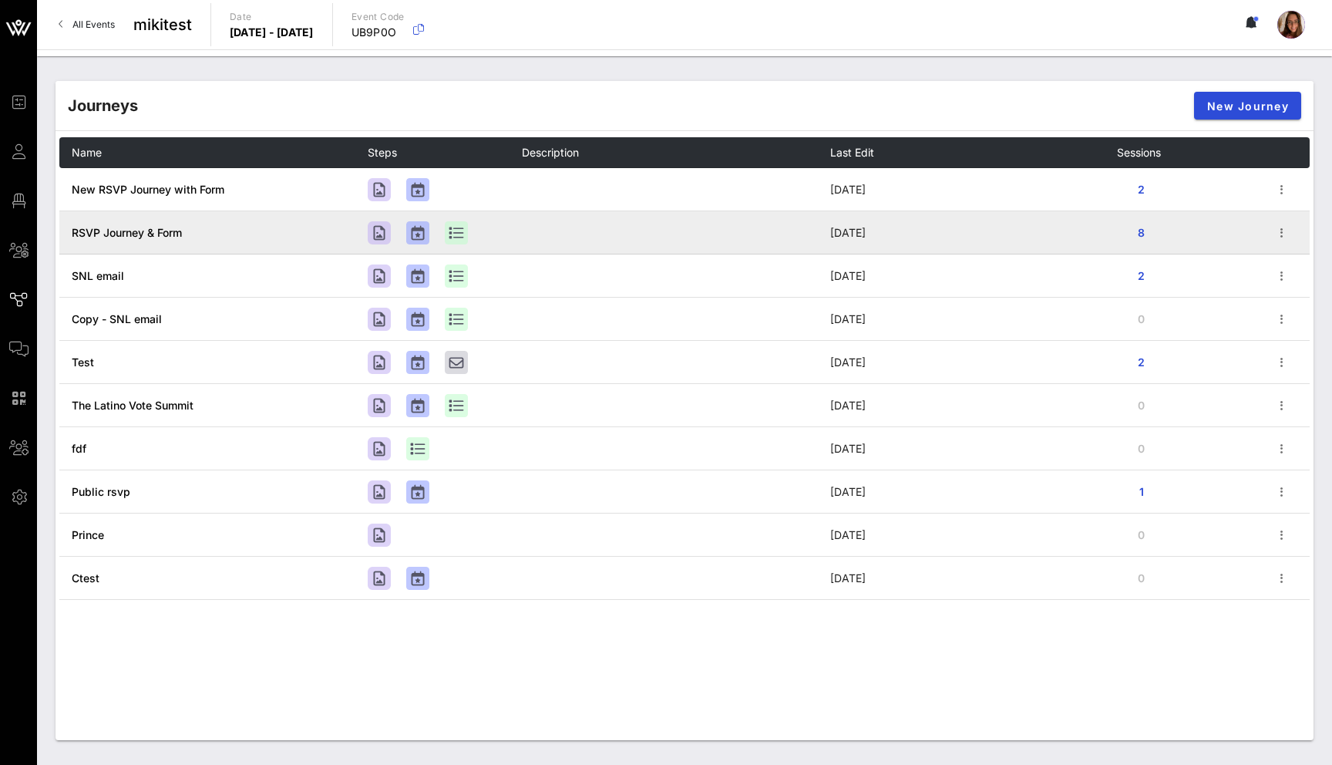
click at [168, 235] on span "RSVP Journey & Form" at bounding box center [127, 232] width 110 height 13
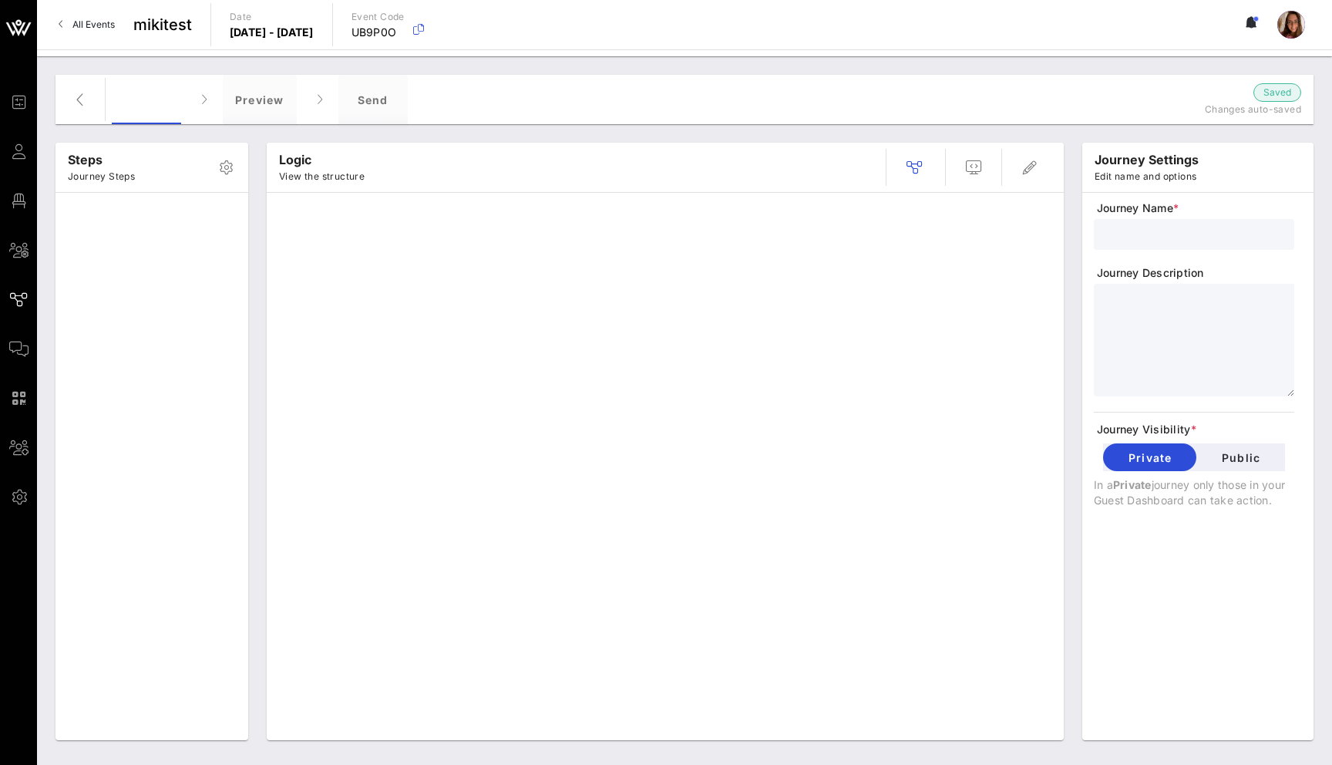
type input "RSVP Journey & Form"
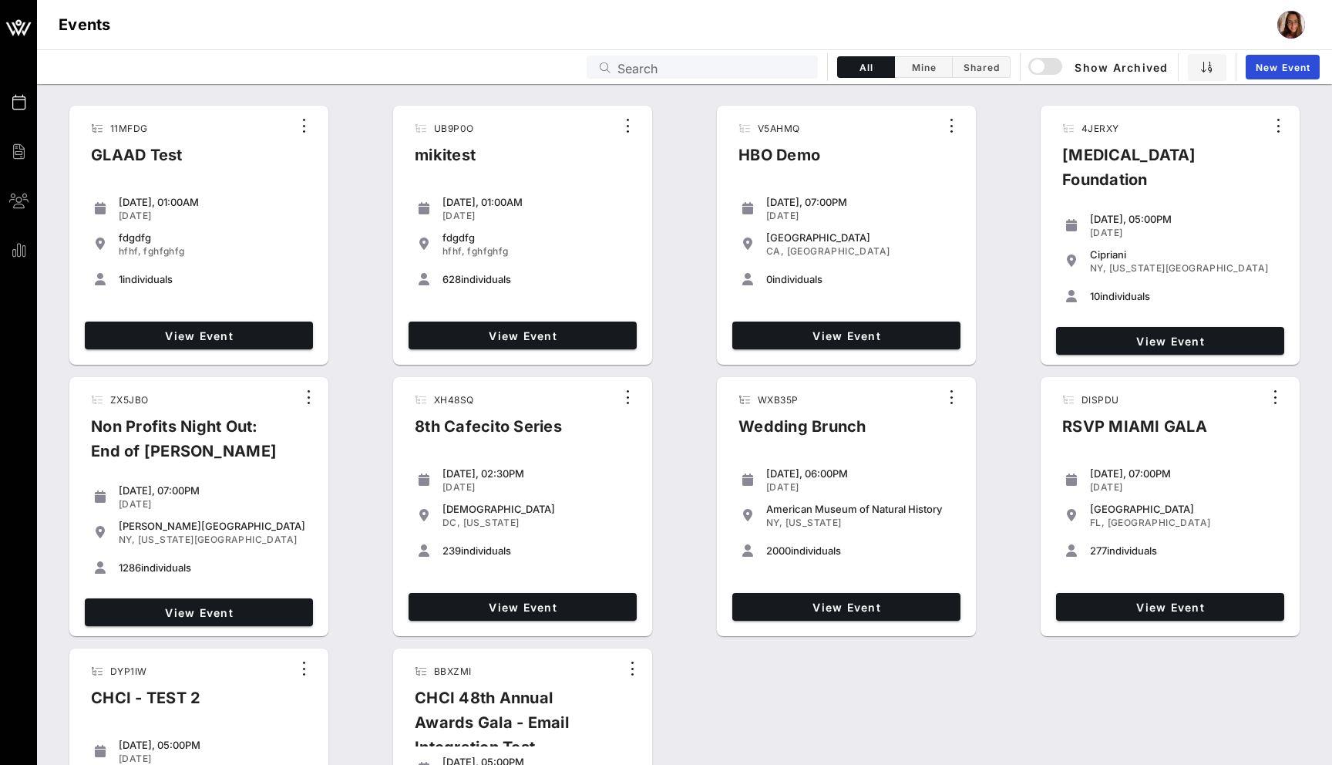
click at [747, 63] on input "Search" at bounding box center [712, 67] width 191 height 20
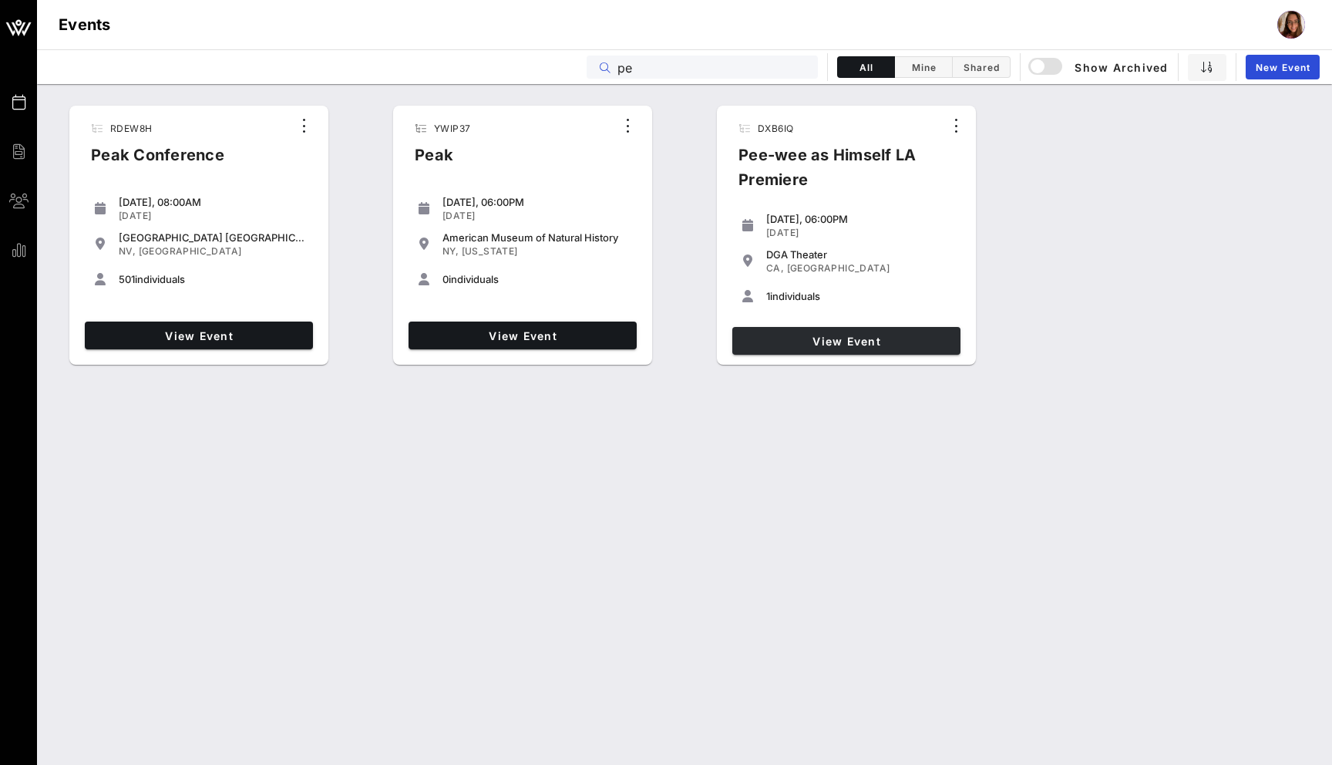
type input "pe"
click at [797, 351] on link "View Event" at bounding box center [846, 341] width 228 height 28
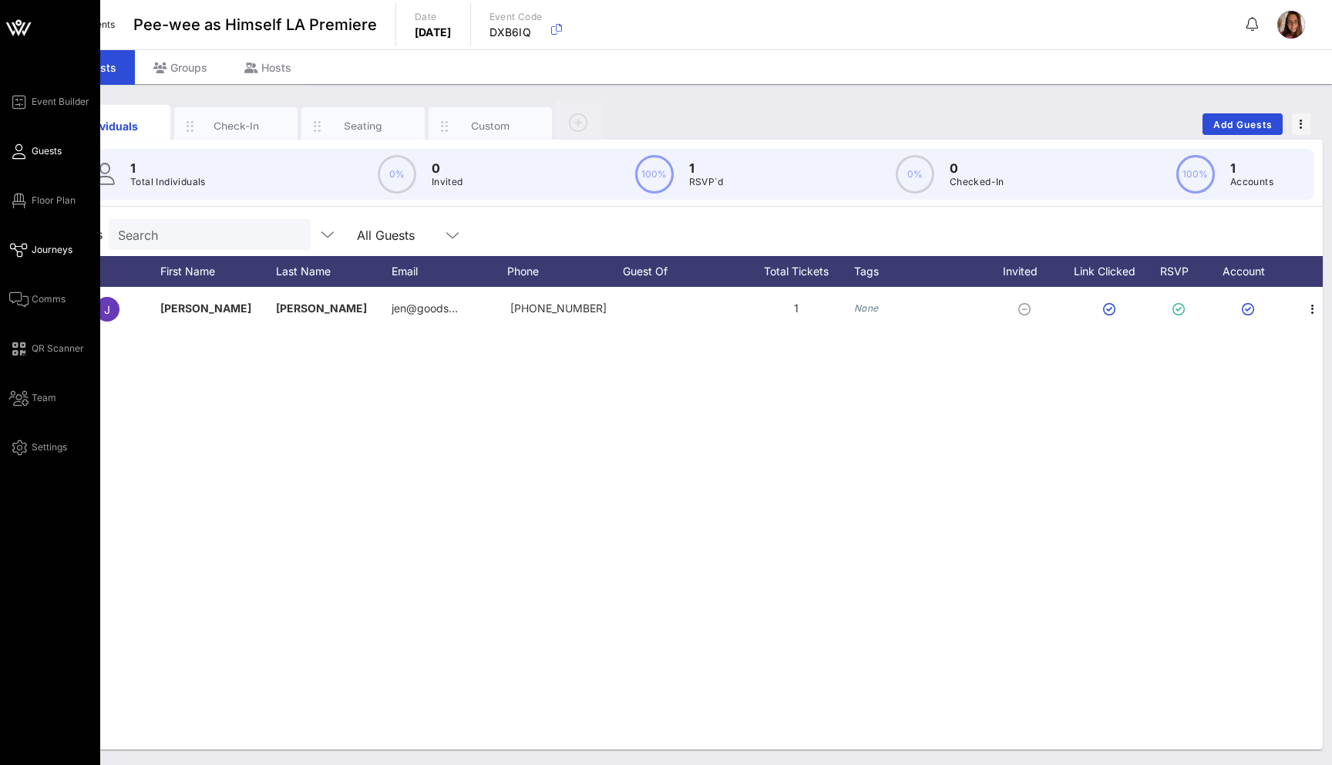
click at [23, 249] on icon at bounding box center [18, 250] width 19 height 2
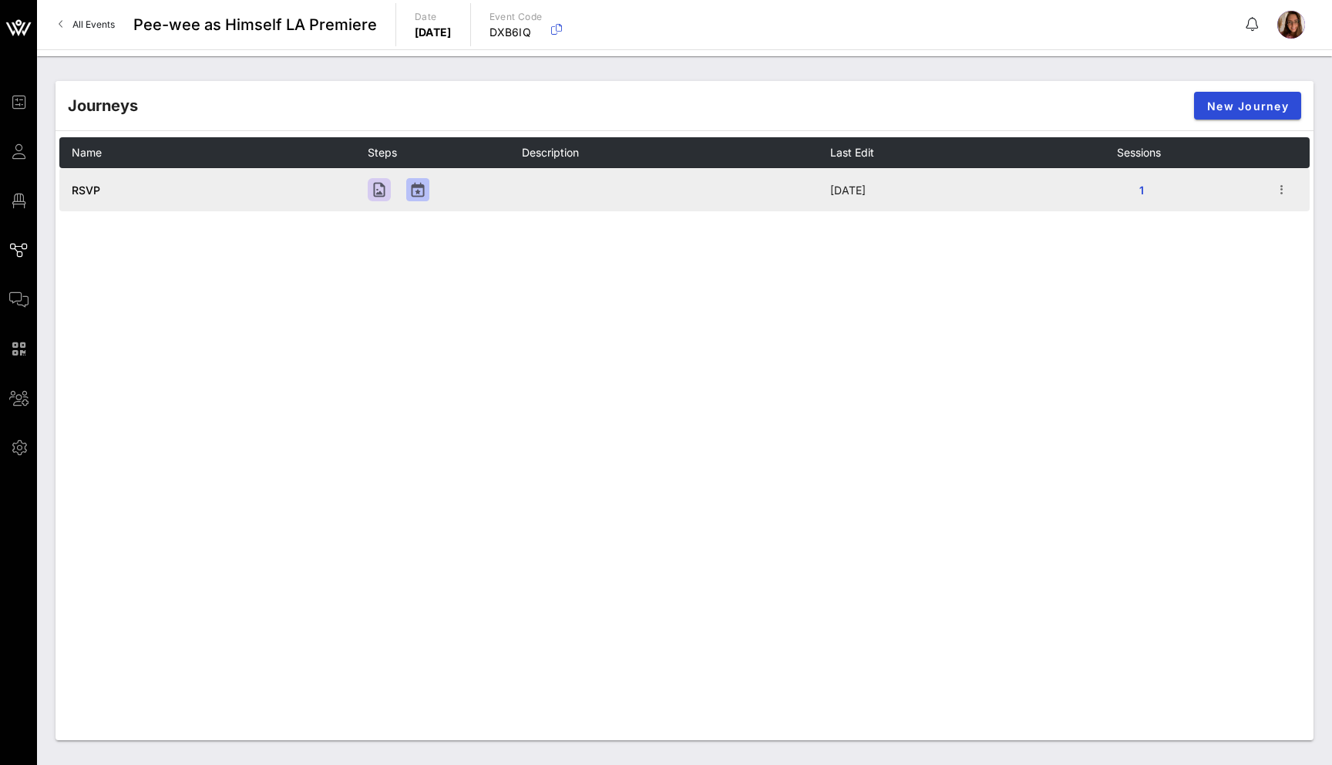
click at [96, 189] on span "RSVP" at bounding box center [86, 189] width 29 height 13
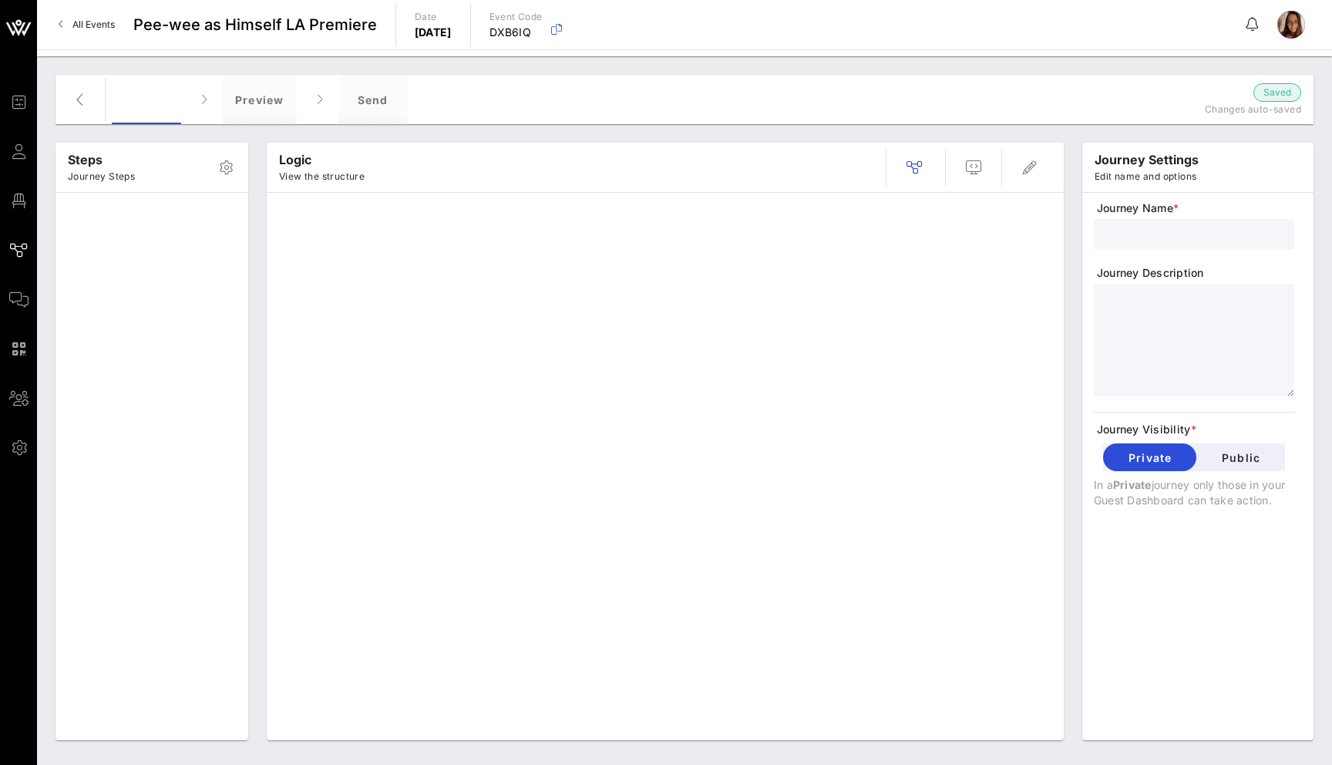
type input "RSVP"
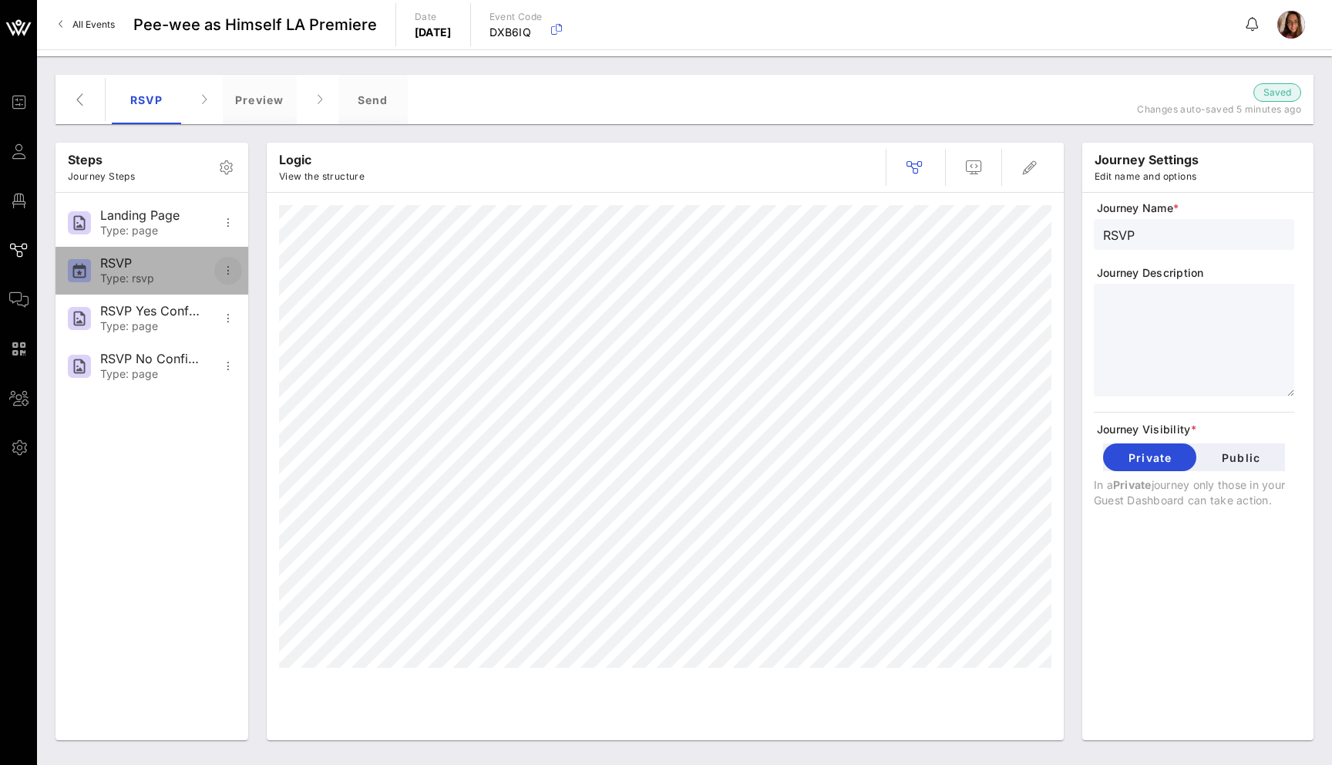
drag, startPoint x: 103, startPoint y: 269, endPoint x: 238, endPoint y: 271, distance: 135.7
click at [103, 269] on div "RSVP" at bounding box center [151, 263] width 102 height 15
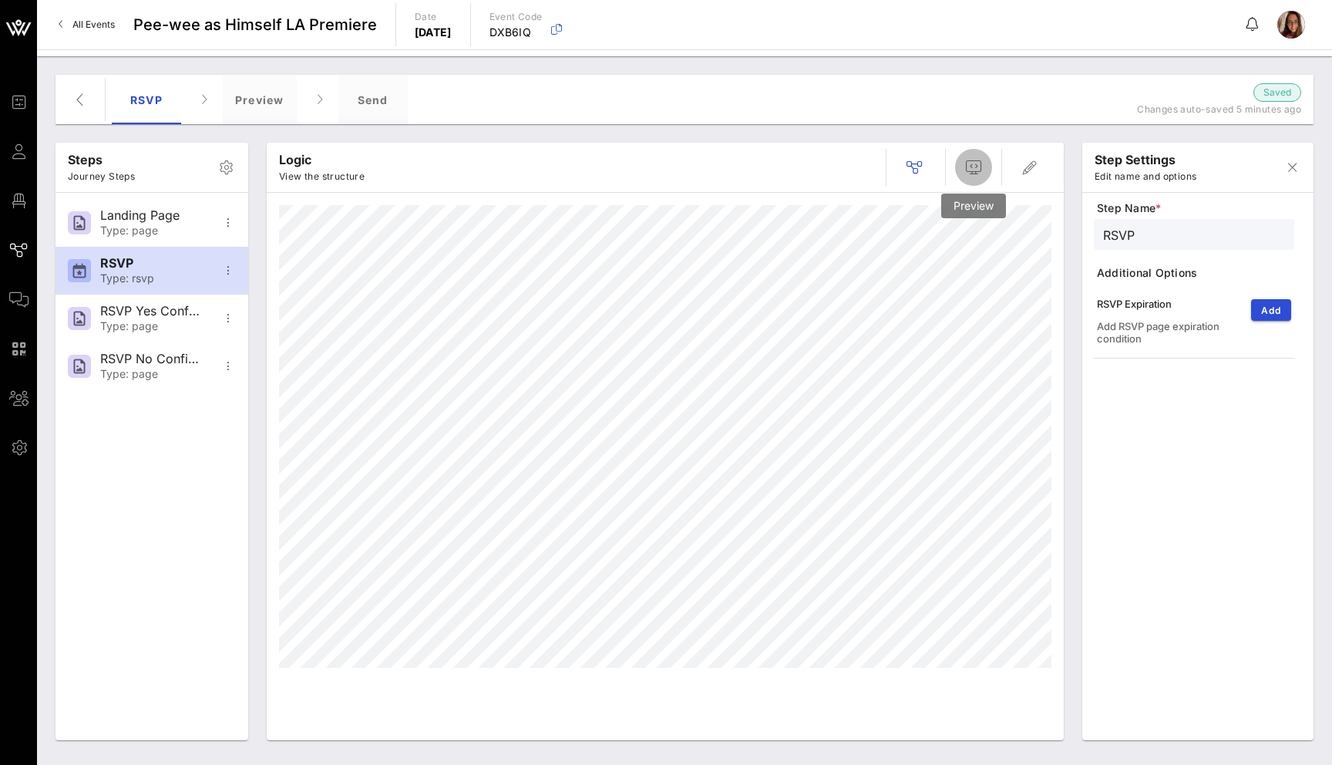
click at [989, 163] on span "button" at bounding box center [973, 167] width 37 height 19
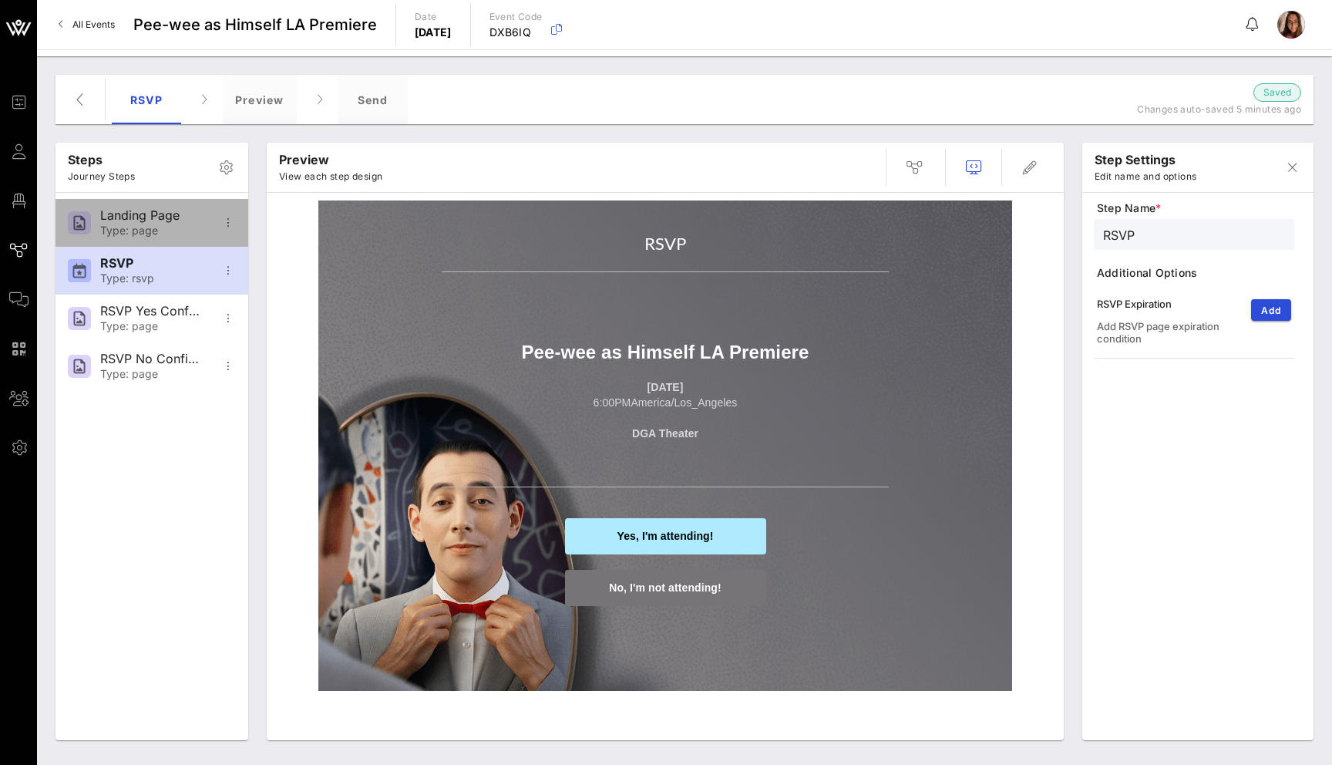
click at [133, 227] on div "Type: page" at bounding box center [151, 230] width 102 height 13
type input "Landing Page"
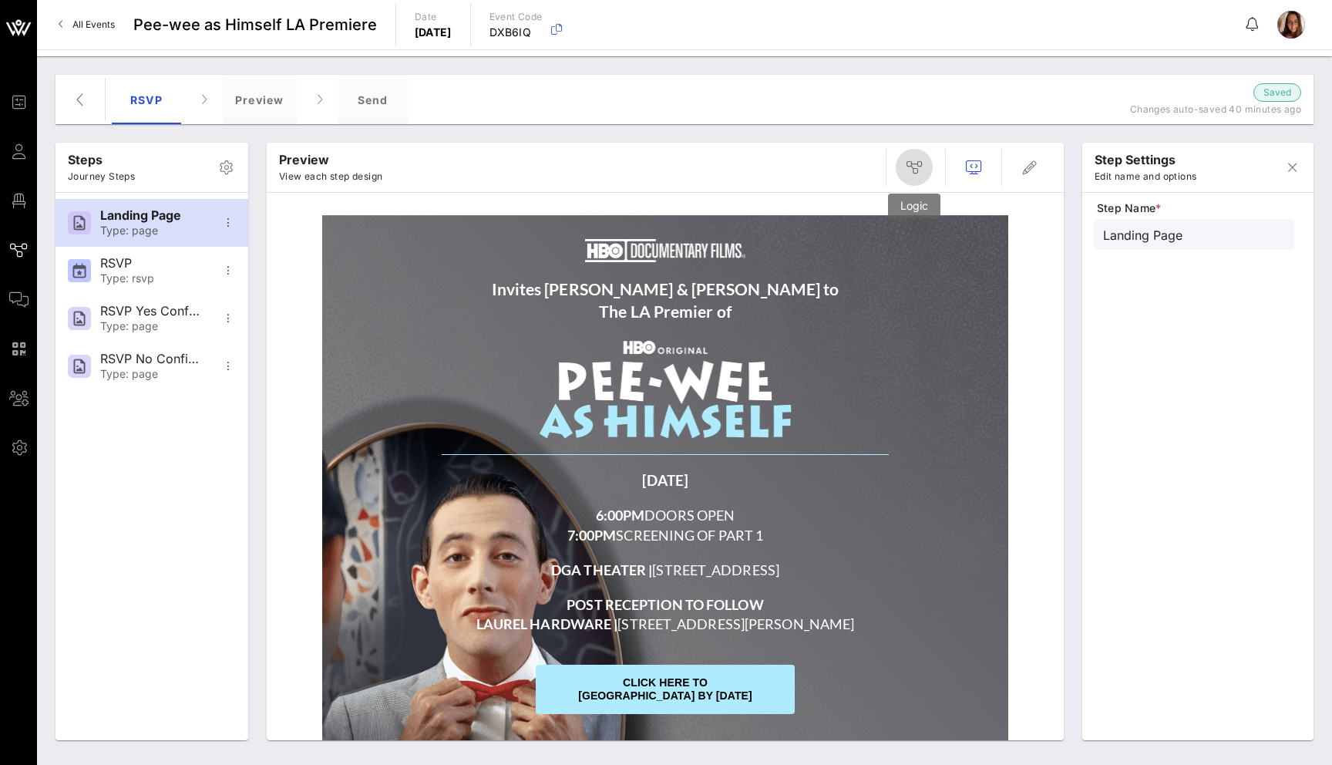
click at [920, 158] on icon "button" at bounding box center [914, 167] width 19 height 19
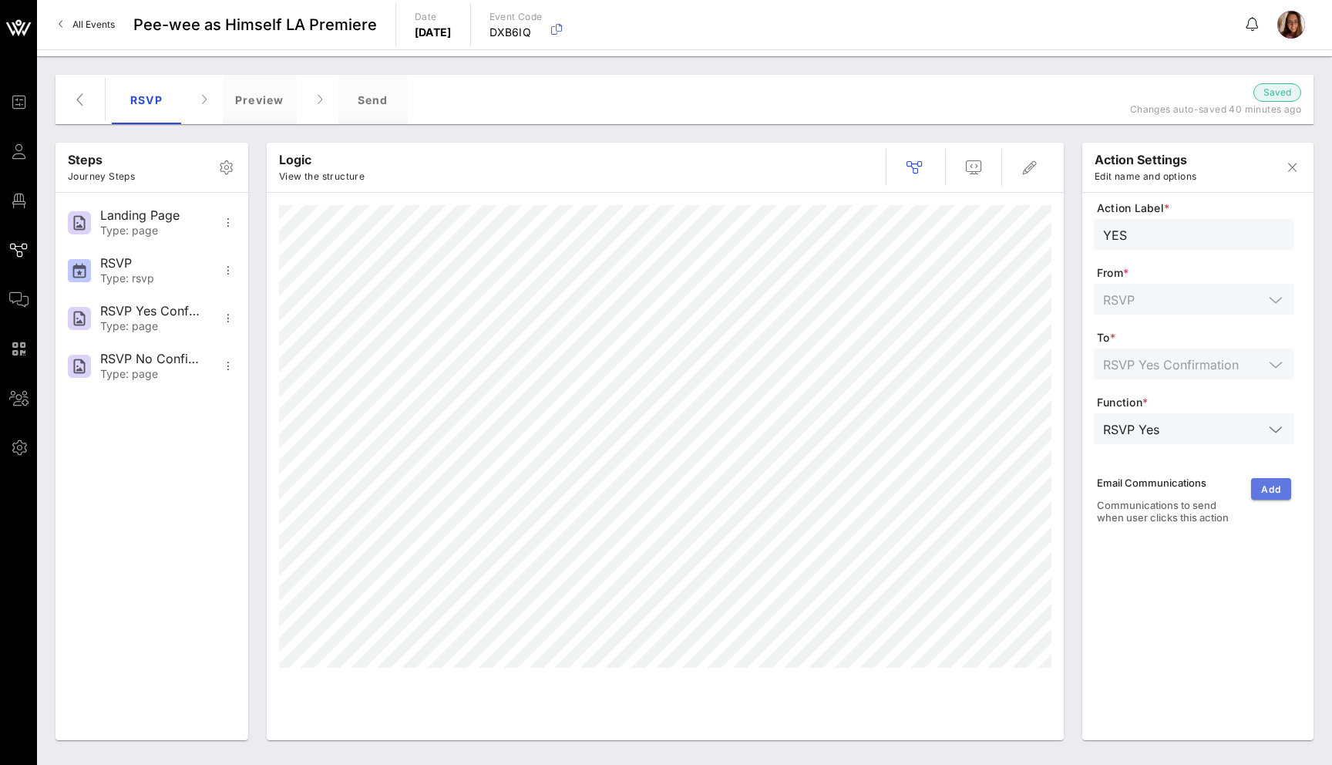
click at [1270, 492] on span "Add" at bounding box center [1270, 489] width 21 height 12
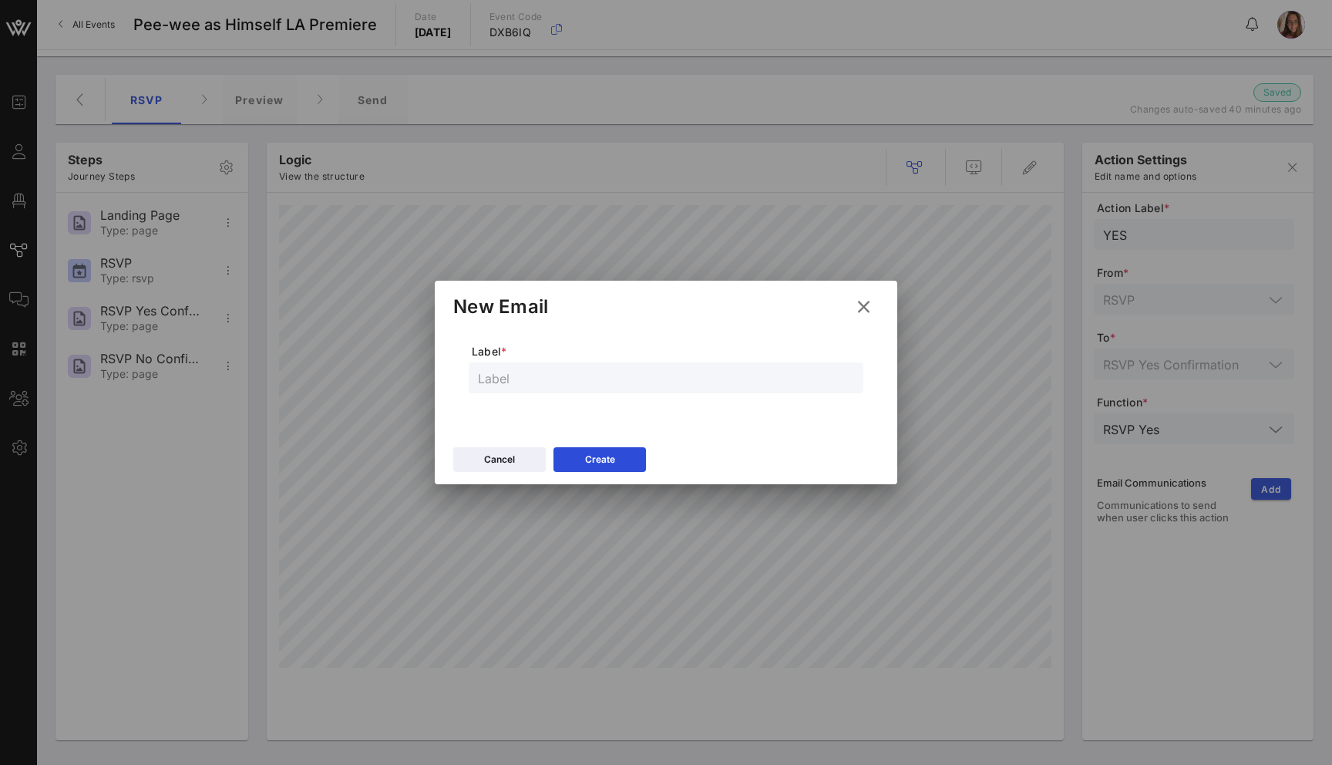
click at [621, 375] on input "text" at bounding box center [666, 378] width 376 height 20
click at [522, 379] on input "EmailmConfirmation" at bounding box center [666, 378] width 376 height 20
type input "Email Confirmation"
click at [611, 454] on div "Create" at bounding box center [600, 459] width 30 height 15
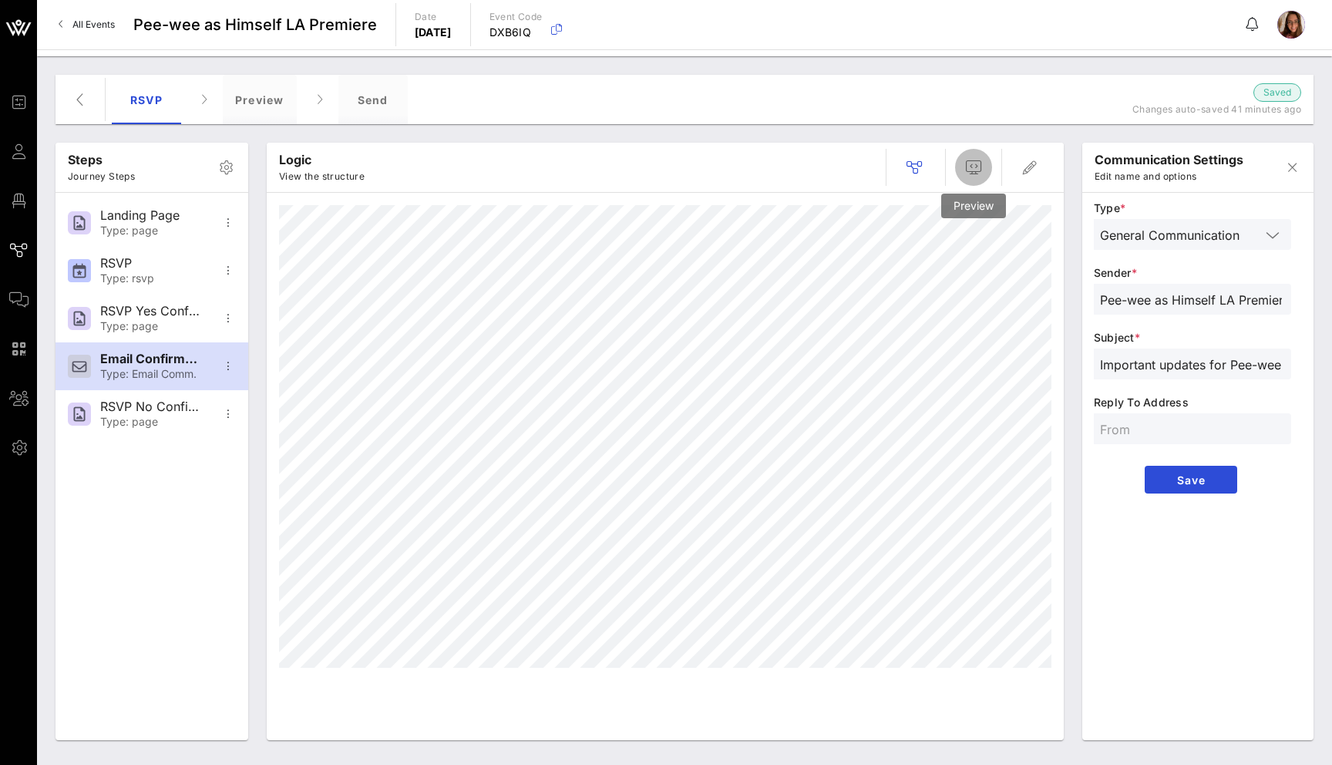
click at [968, 177] on button "button" at bounding box center [973, 167] width 37 height 37
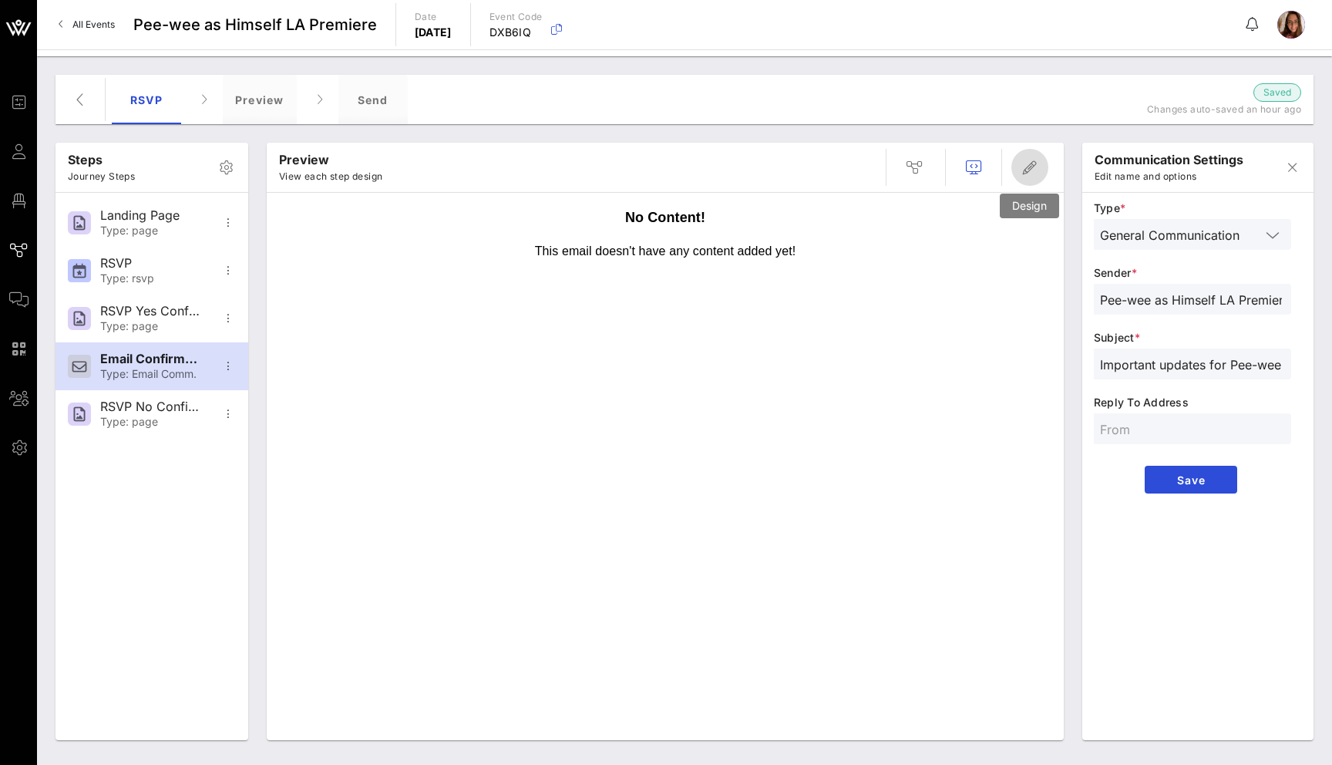
click at [1018, 177] on button "button" at bounding box center [1029, 167] width 37 height 37
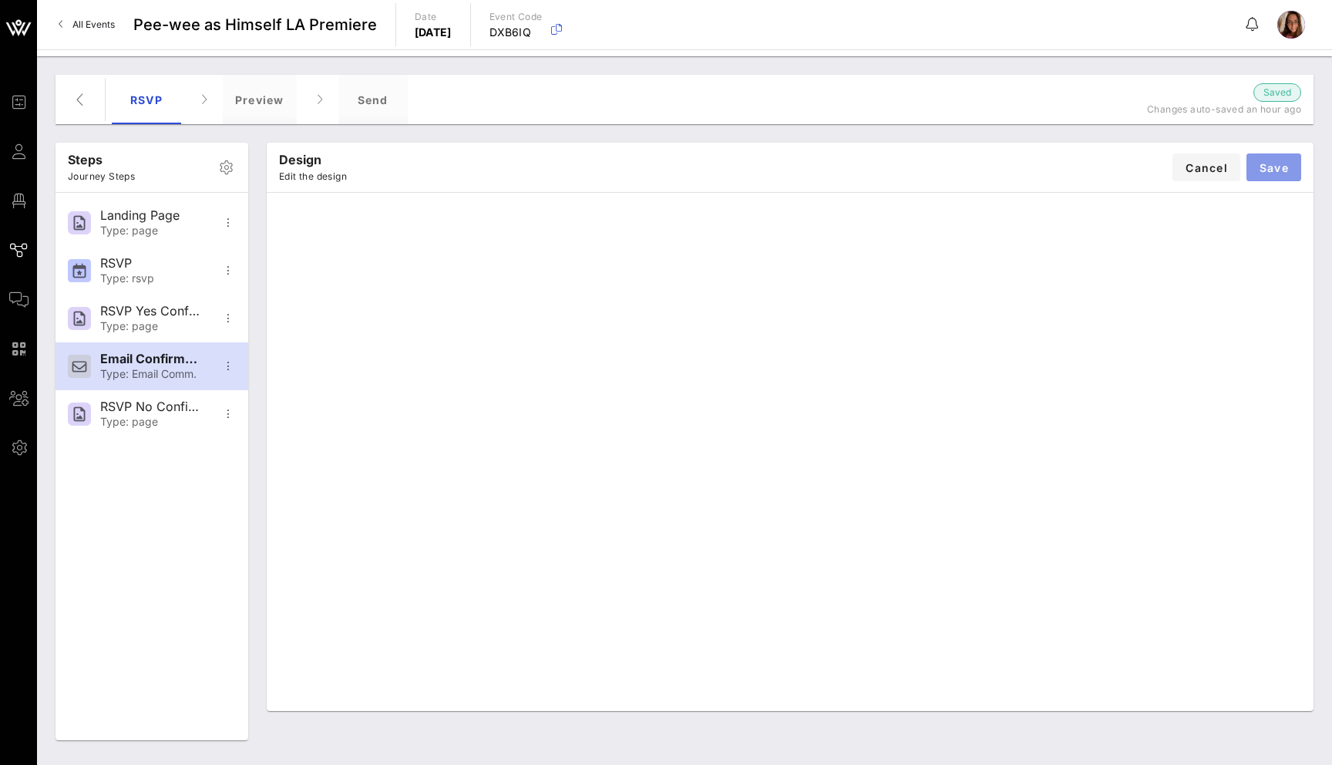
click at [1290, 160] on button "Save" at bounding box center [1273, 167] width 55 height 28
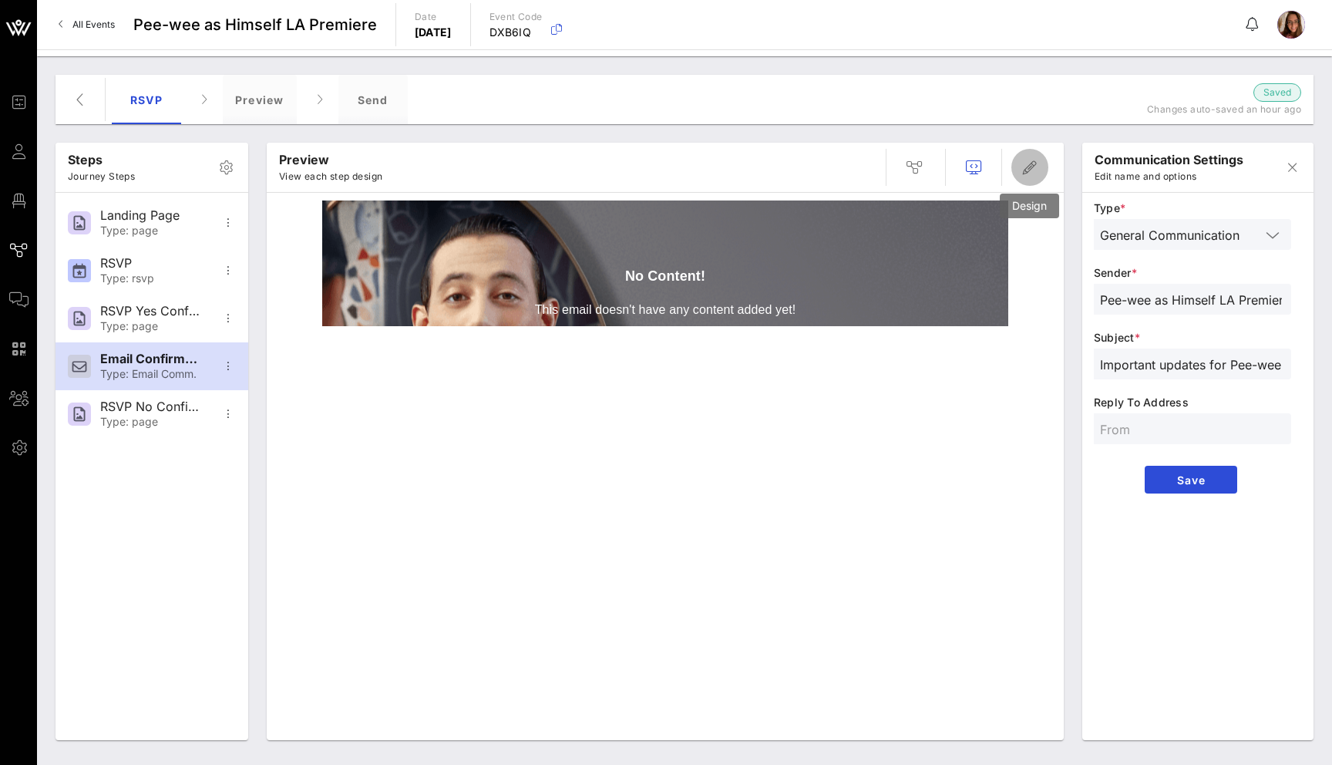
click at [1034, 170] on icon "button" at bounding box center [1030, 167] width 19 height 19
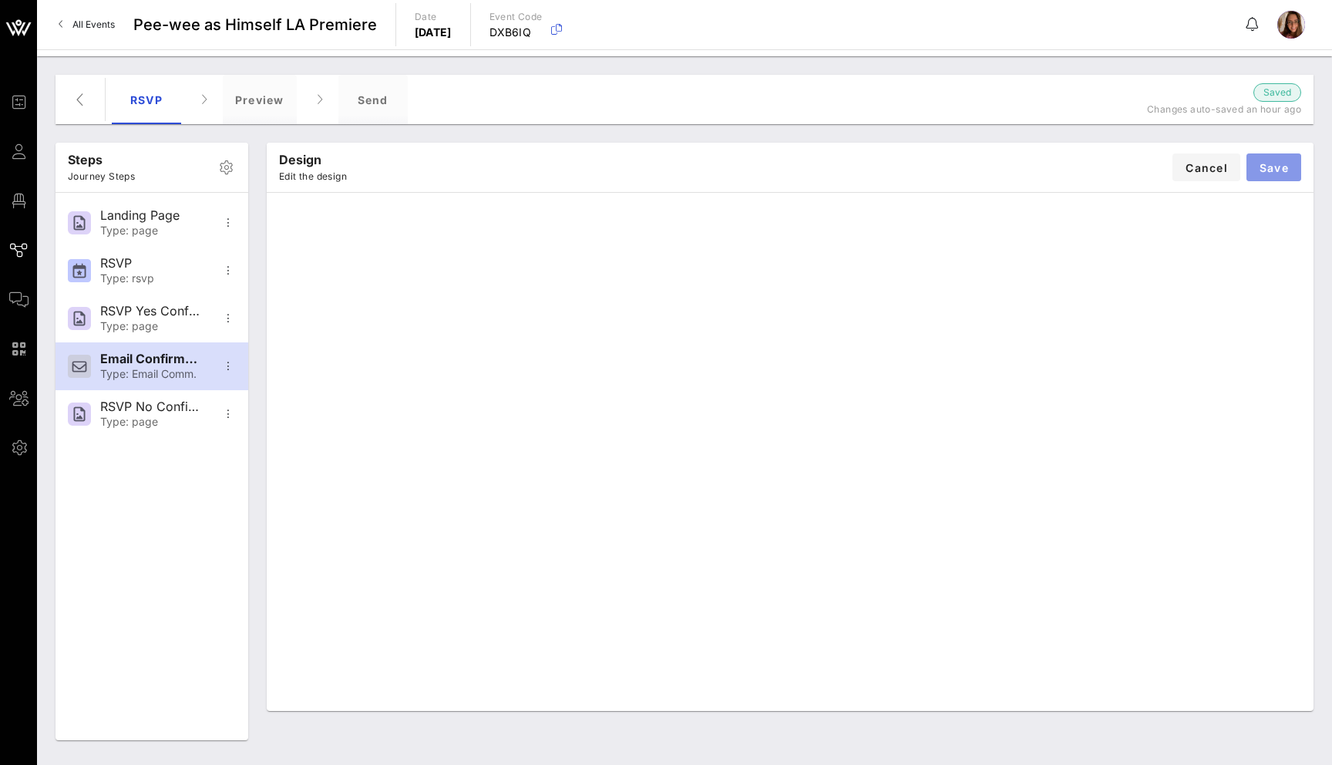
click at [1281, 167] on span "Save" at bounding box center [1274, 167] width 30 height 13
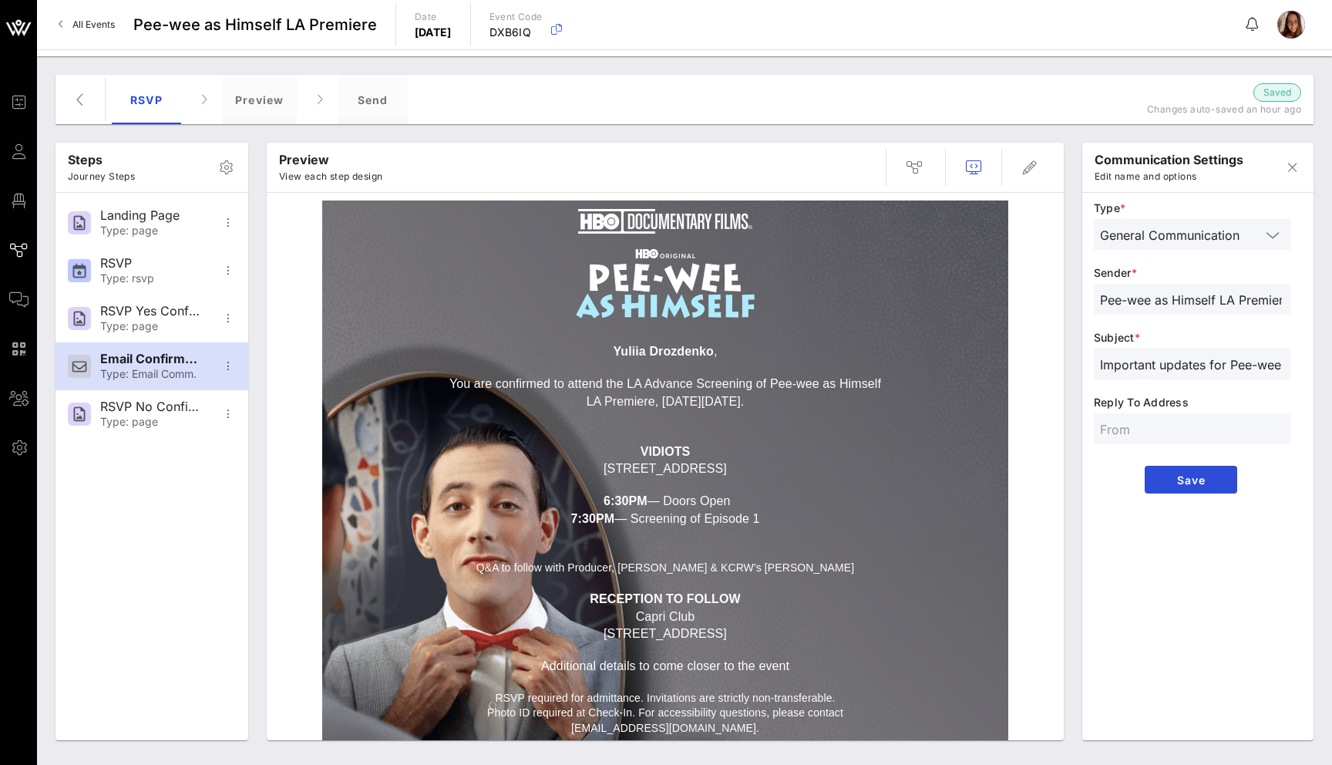
scroll to position [17, 0]
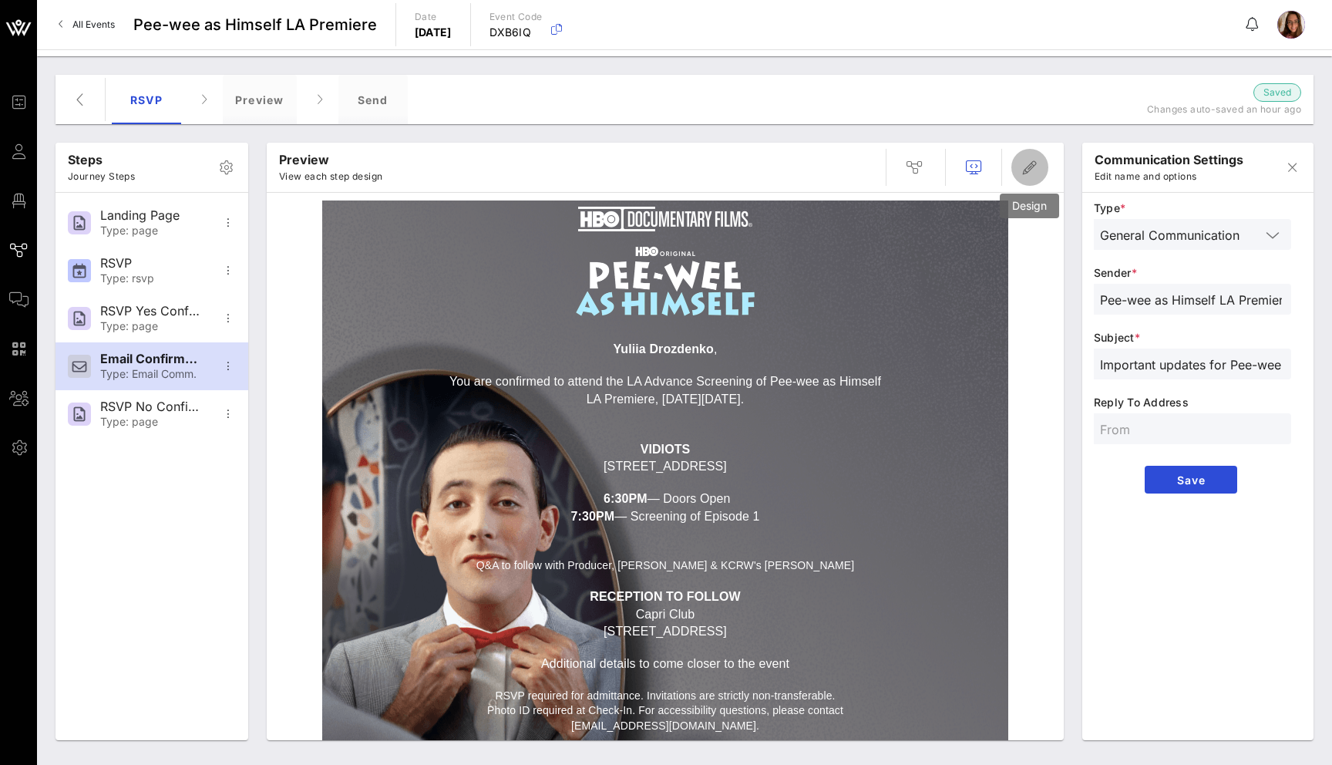
click at [1024, 167] on icon "button" at bounding box center [1030, 167] width 19 height 19
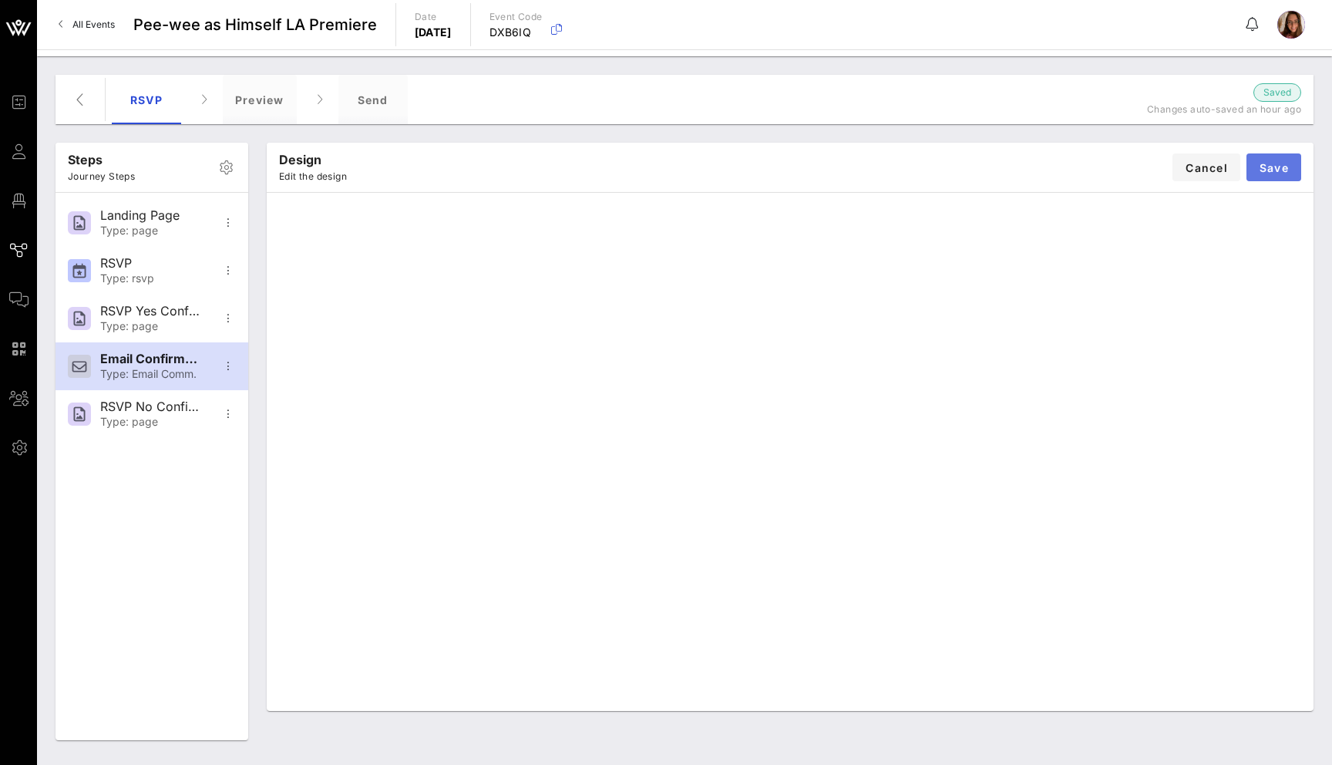
click at [1266, 161] on span "Save" at bounding box center [1274, 167] width 30 height 13
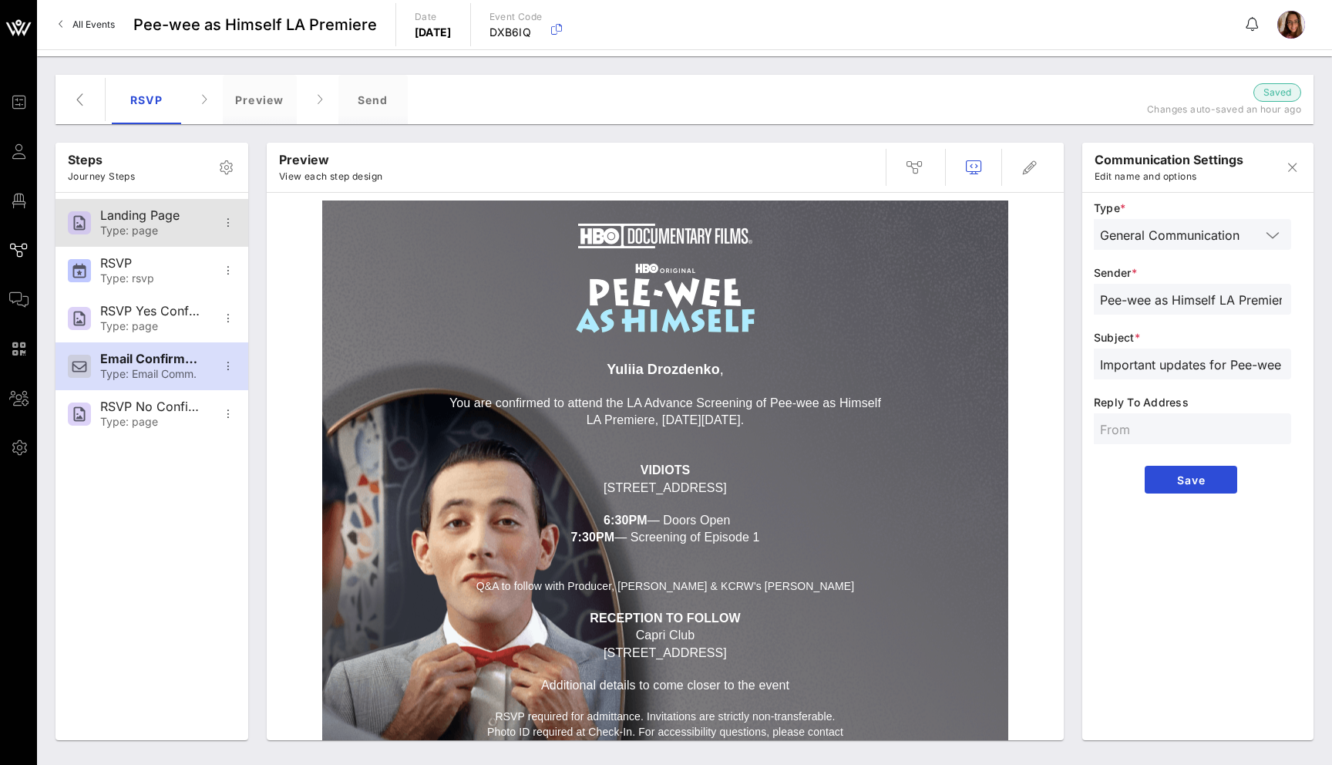
click at [188, 226] on div "Type: page" at bounding box center [151, 230] width 102 height 13
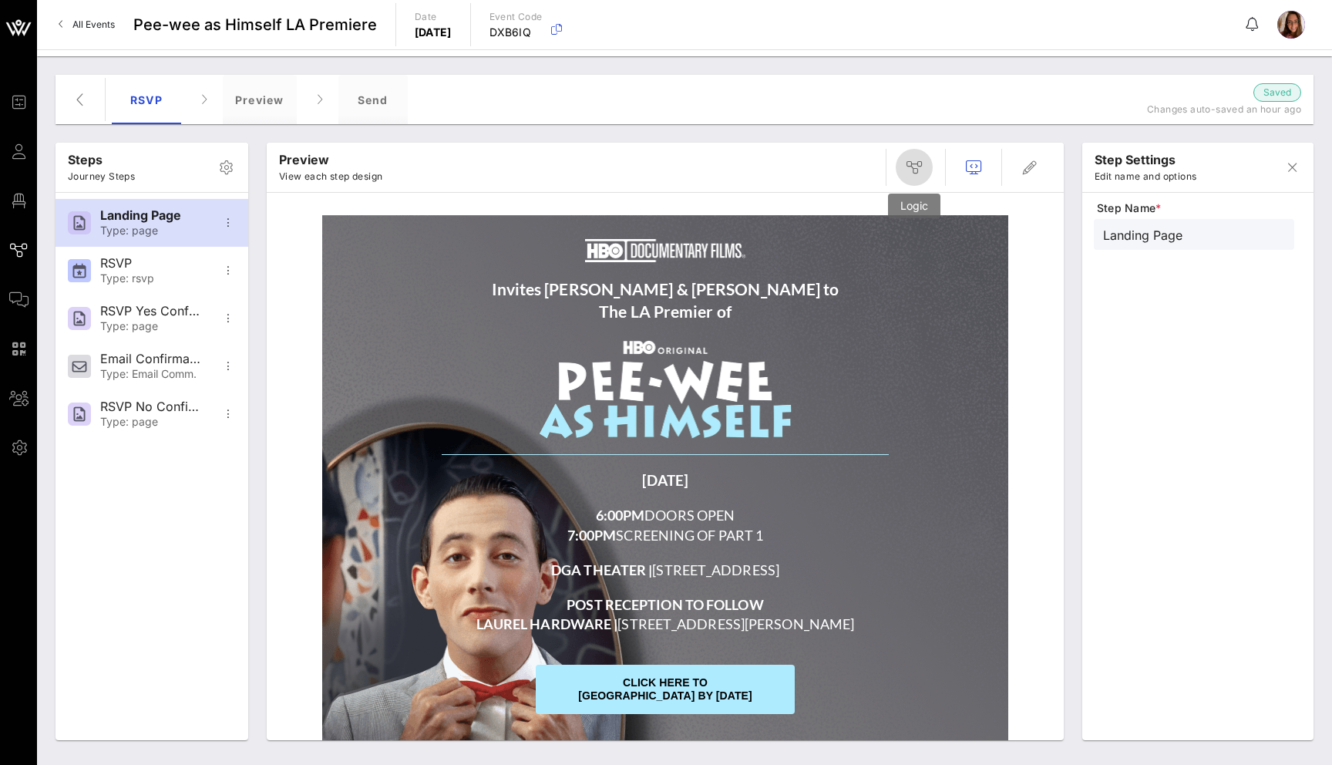
click at [907, 158] on icon "button" at bounding box center [914, 167] width 19 height 19
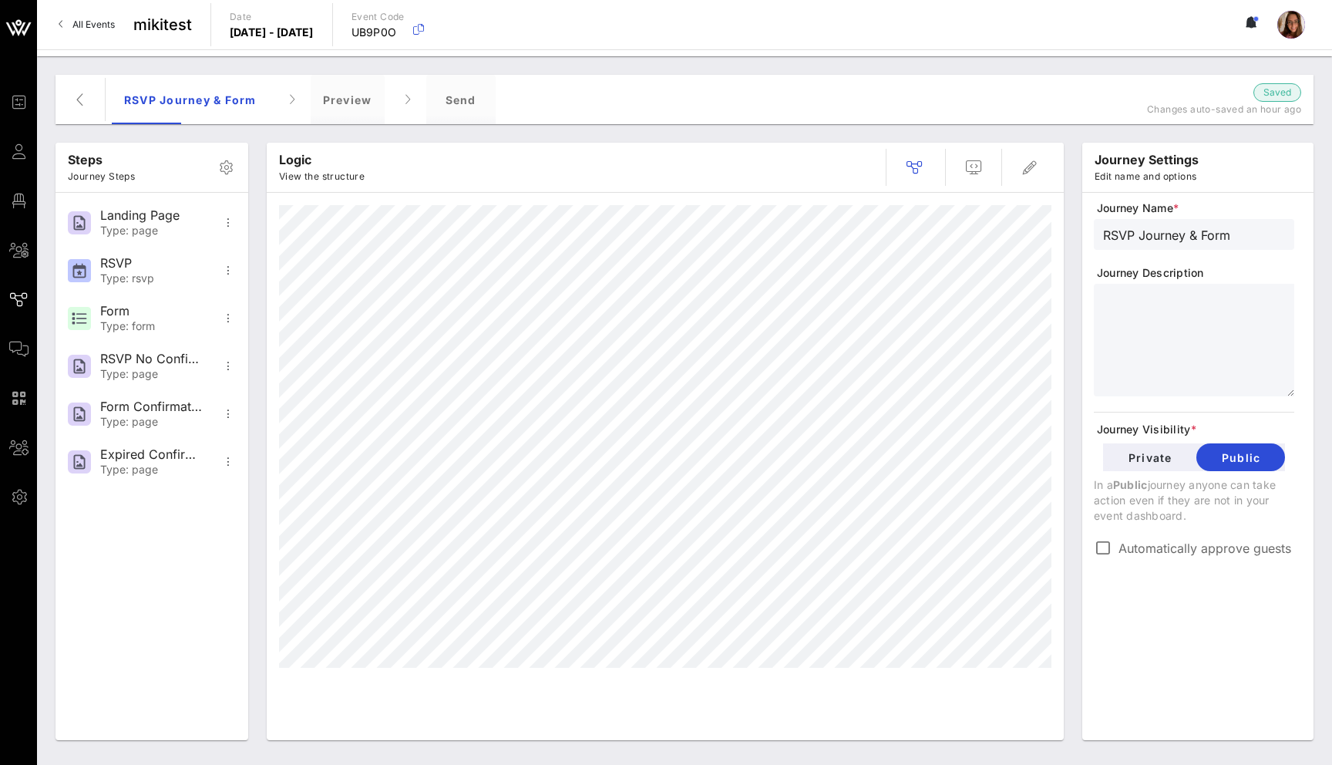
click at [72, 22] on span "All Events" at bounding box center [93, 25] width 42 height 12
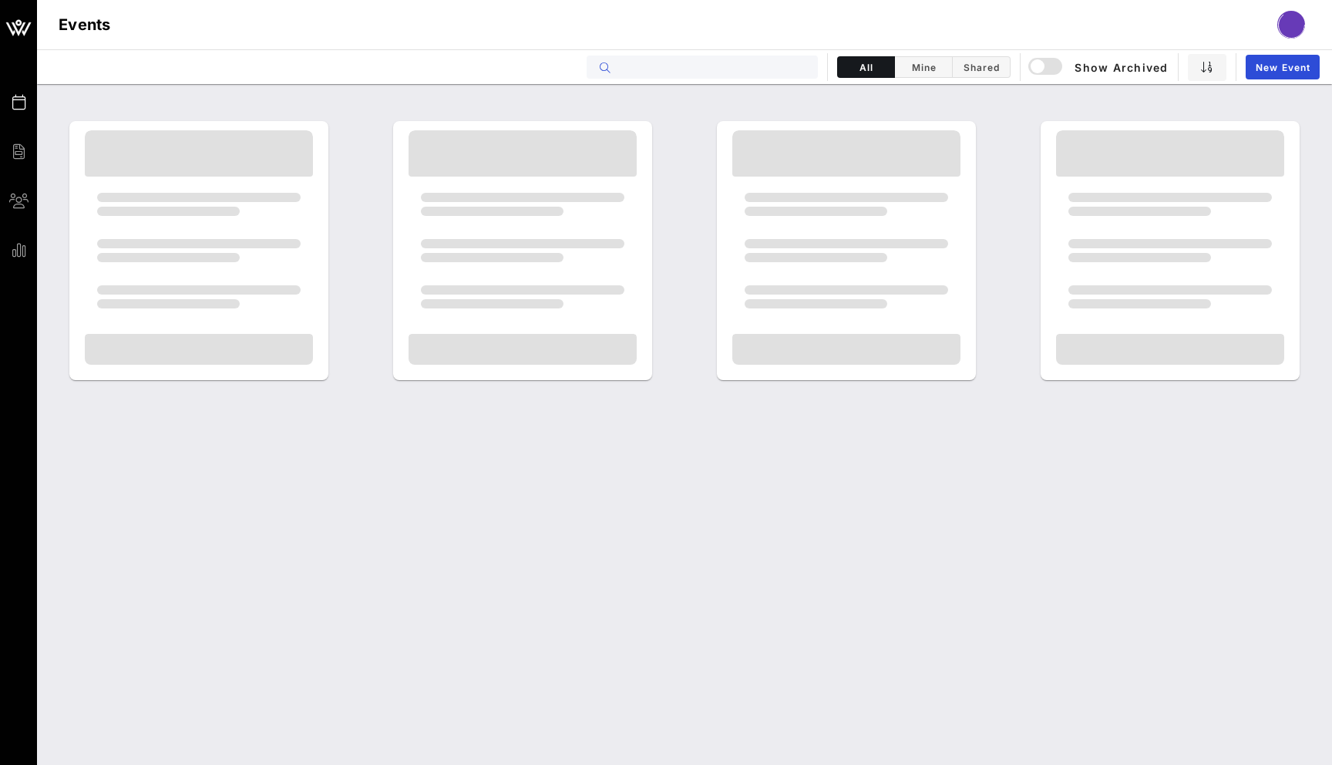
click at [790, 58] on input "text" at bounding box center [712, 67] width 191 height 20
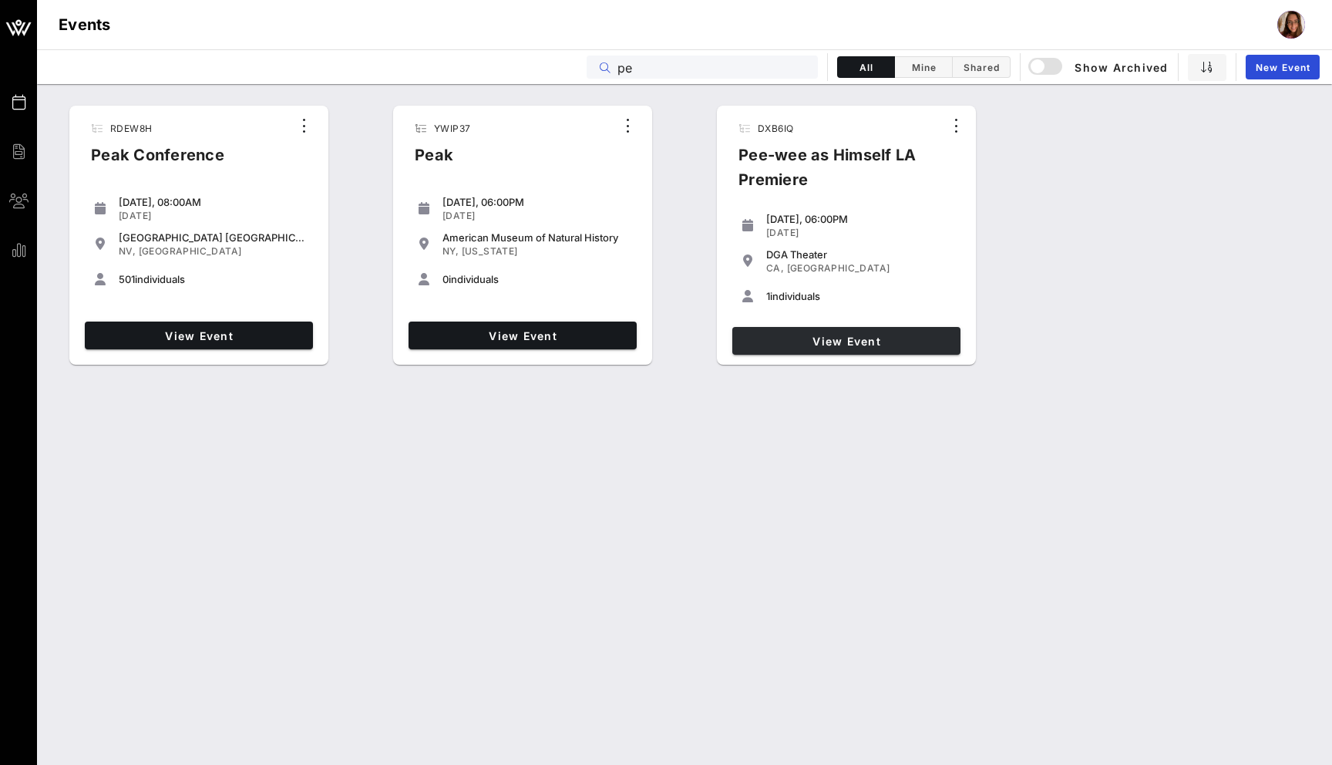
type input "pe"
click at [953, 345] on span "View Event" at bounding box center [846, 341] width 216 height 13
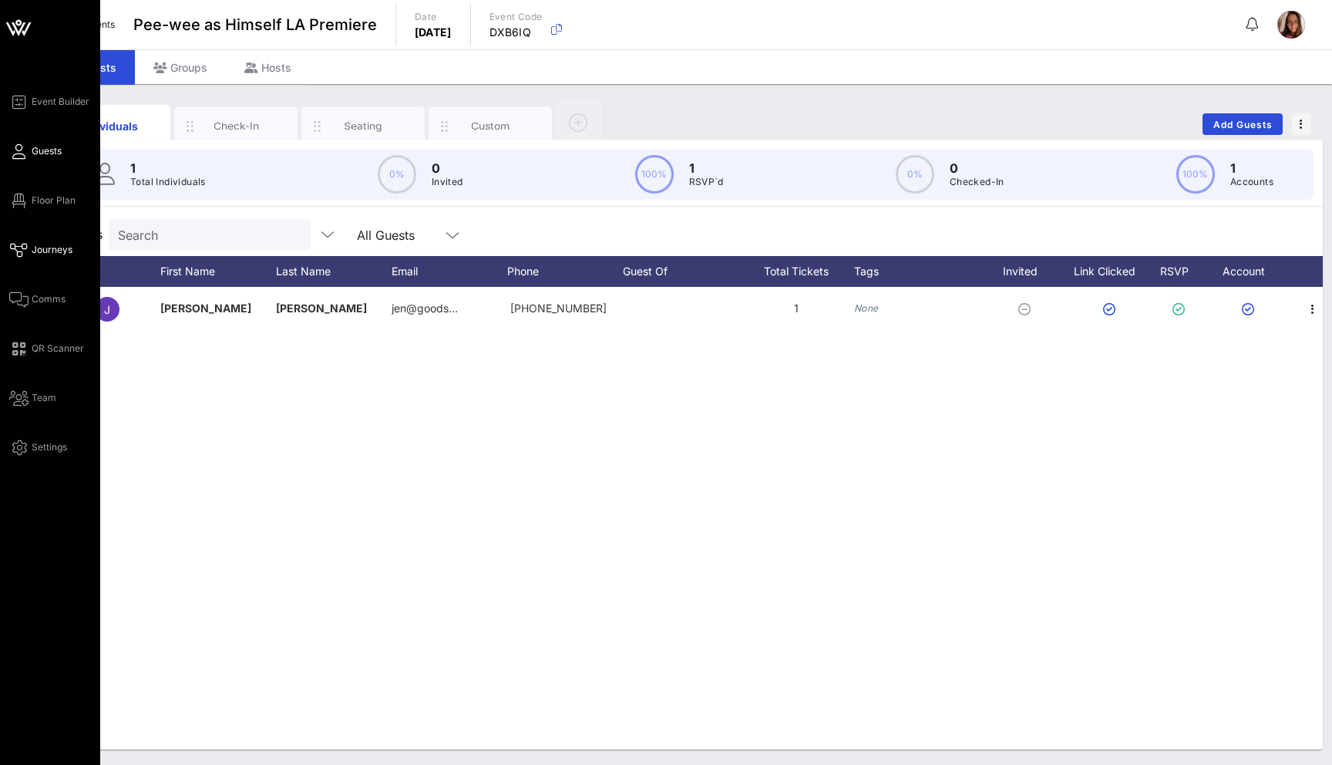
click at [17, 251] on icon at bounding box center [18, 250] width 19 height 2
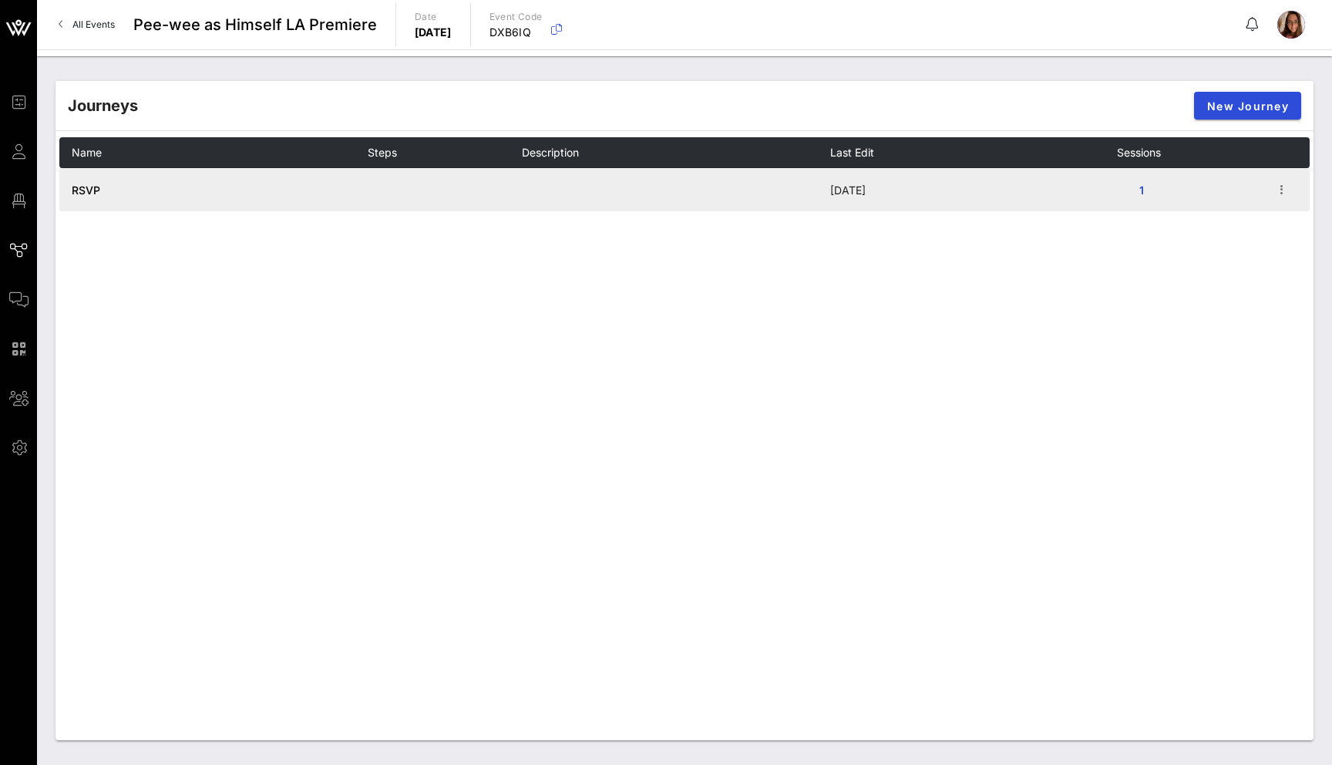
click at [98, 185] on span "RSVP" at bounding box center [86, 189] width 29 height 13
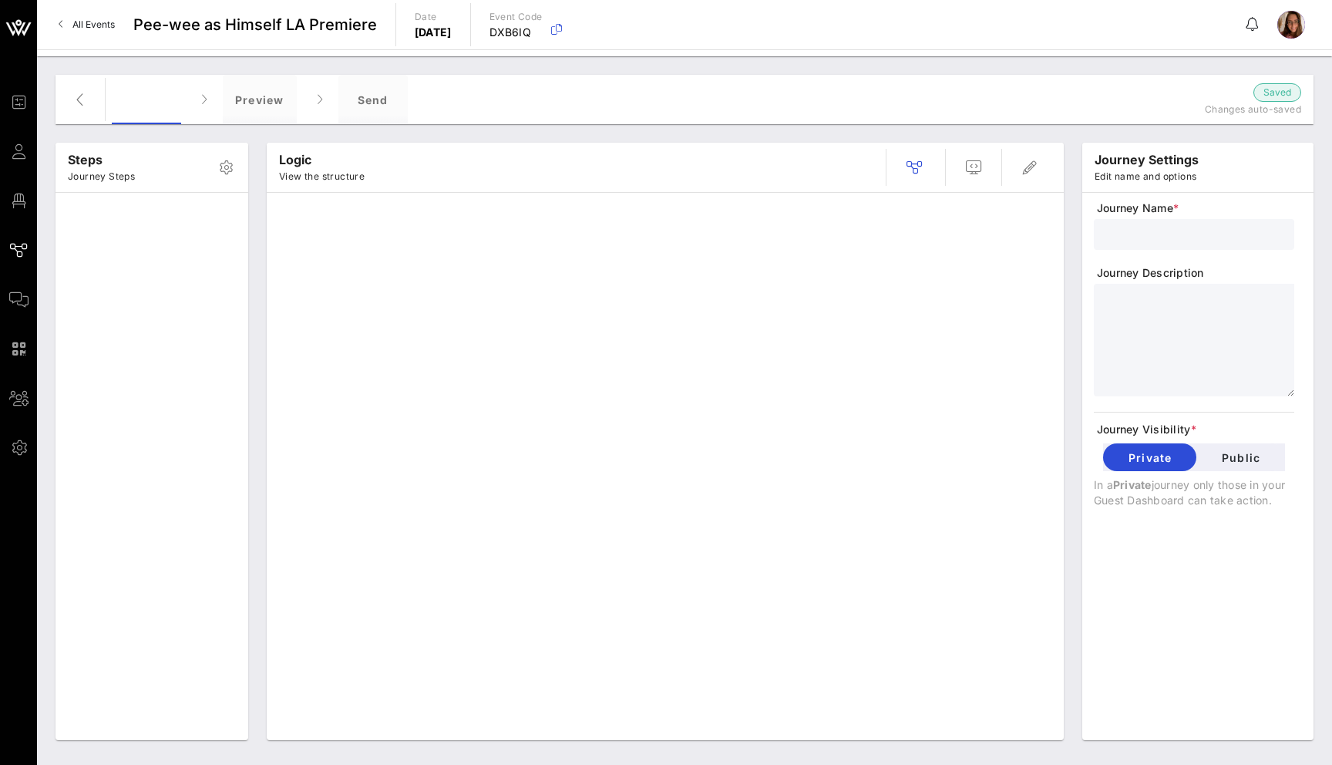
type input "RSVP"
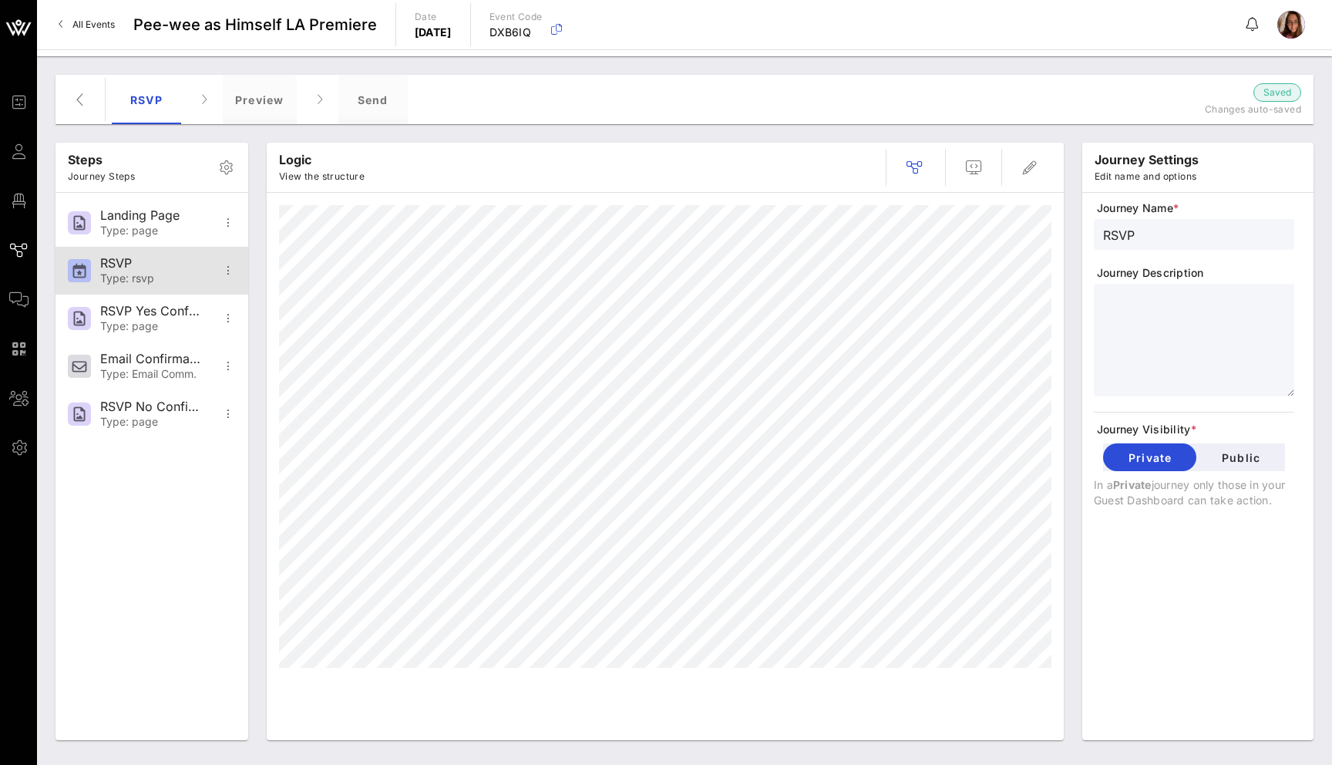
click at [108, 254] on div "RSVP Type: rsvp" at bounding box center [151, 271] width 102 height 48
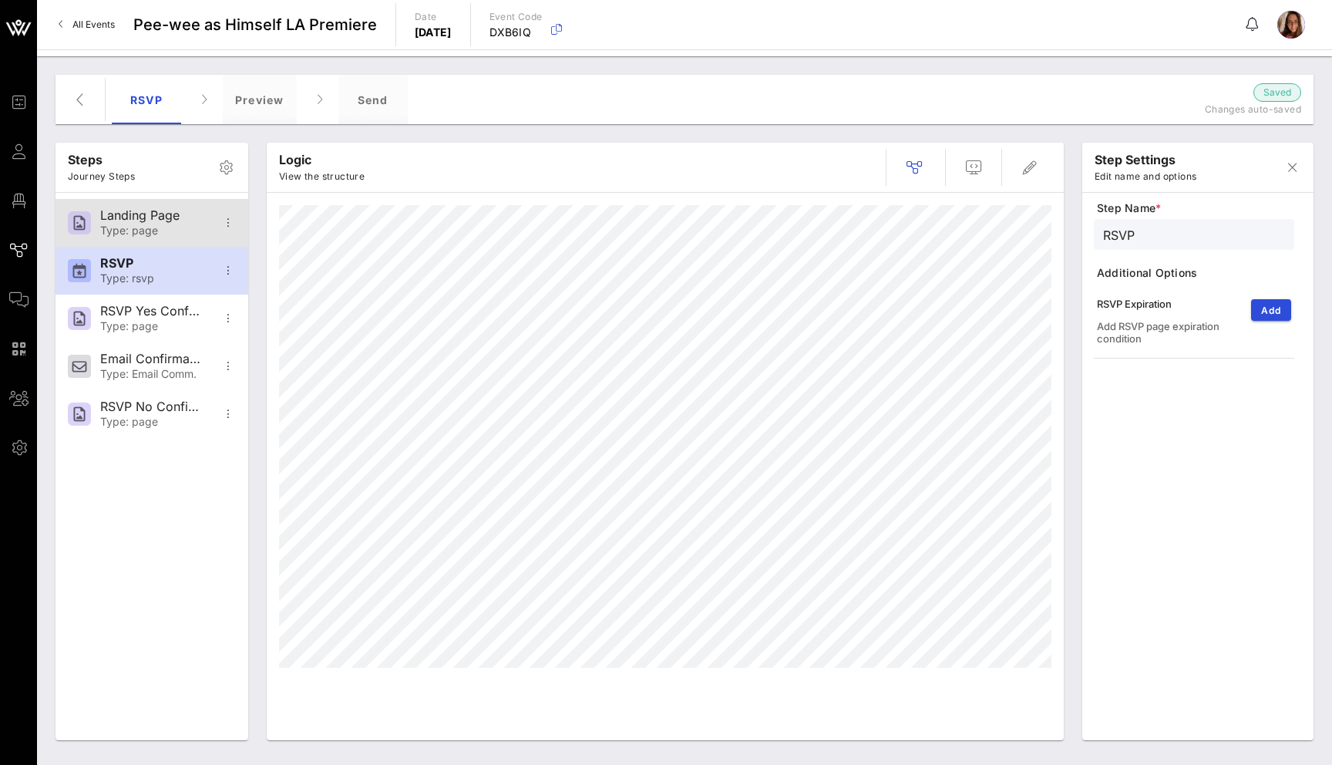
click at [144, 221] on div "Landing Page" at bounding box center [151, 215] width 102 height 15
type input "Landing Page"
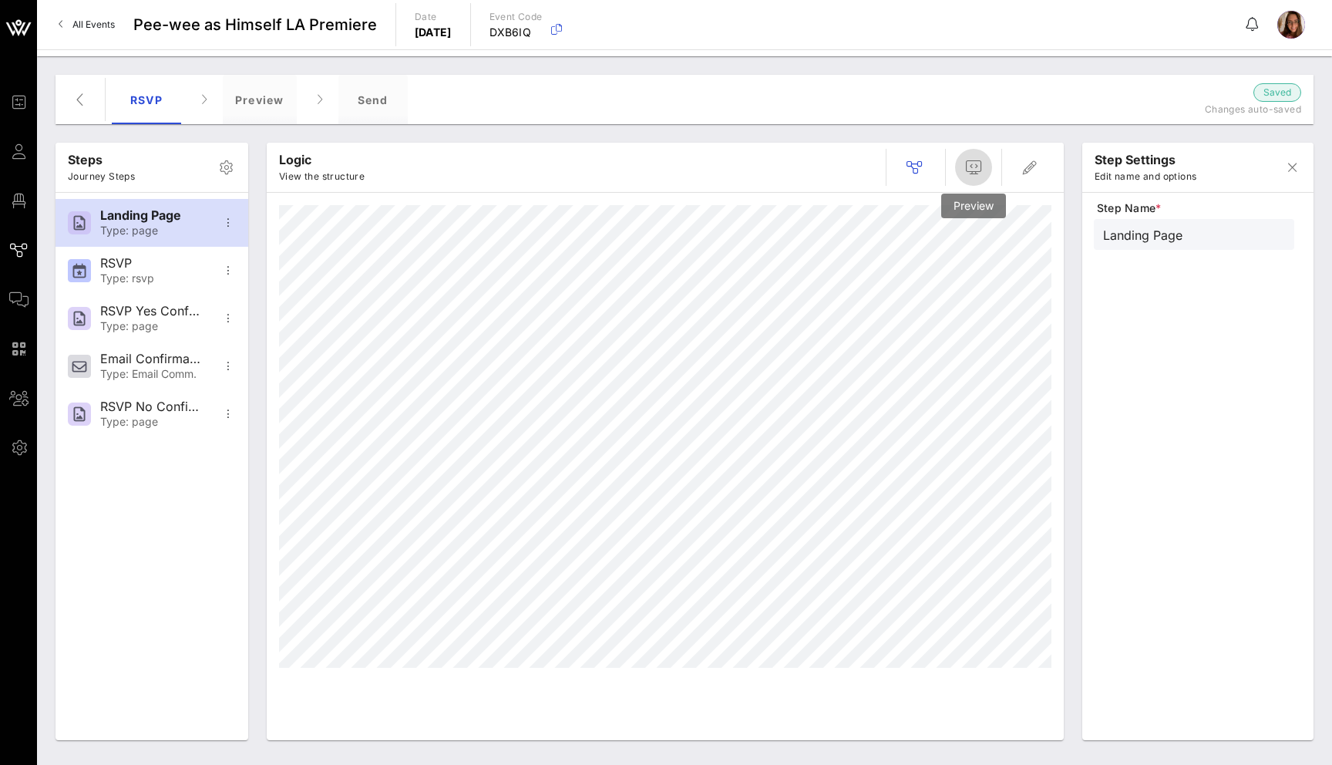
click at [974, 167] on icon "button" at bounding box center [973, 167] width 19 height 19
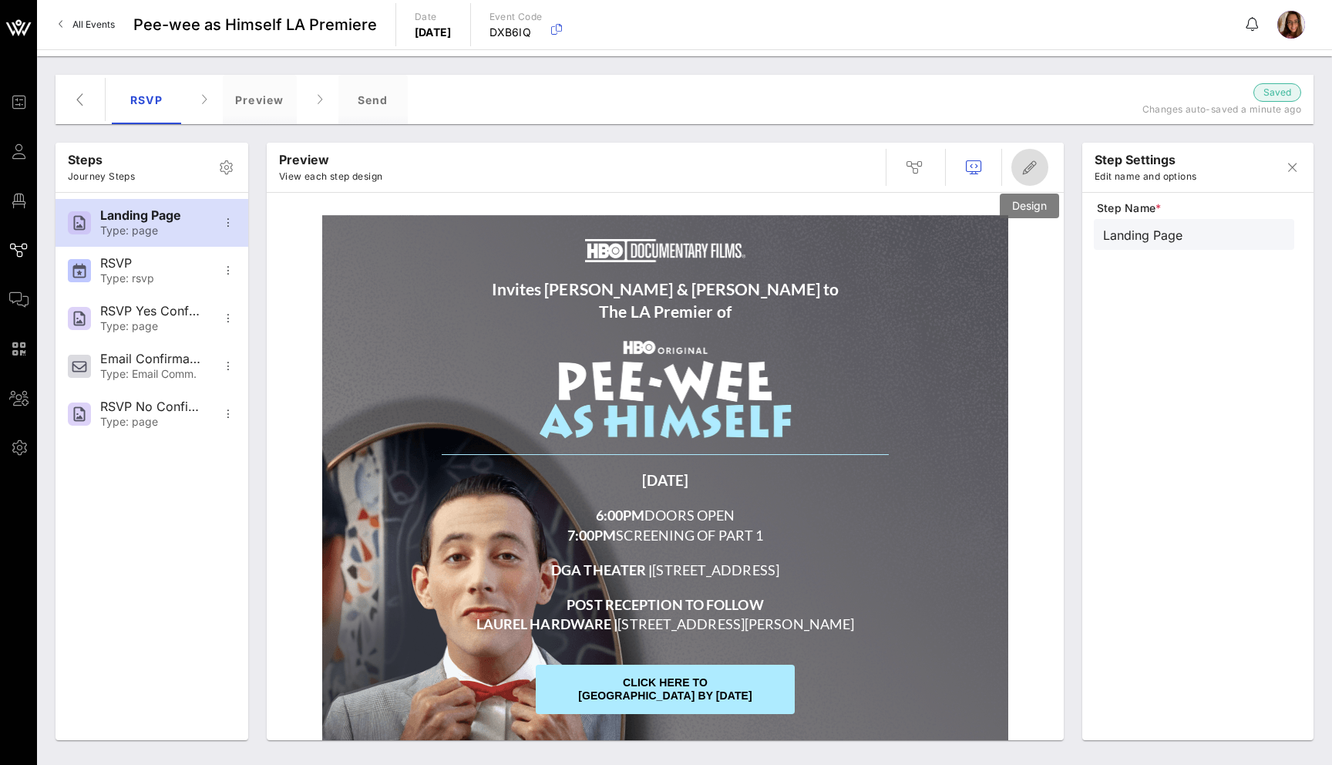
click at [1040, 153] on button "button" at bounding box center [1029, 167] width 37 height 37
